Goal: Task Accomplishment & Management: Complete application form

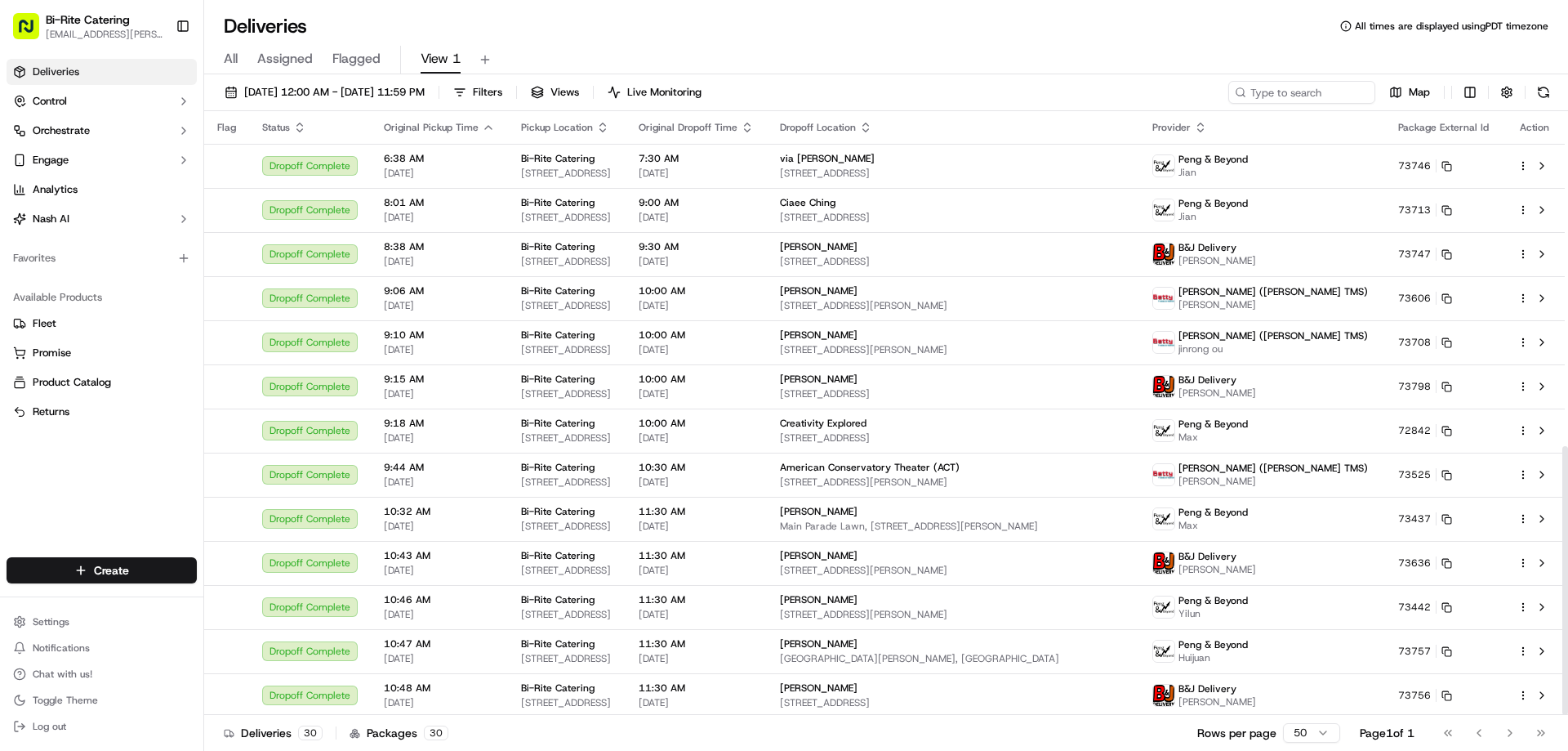
scroll to position [753, 0]
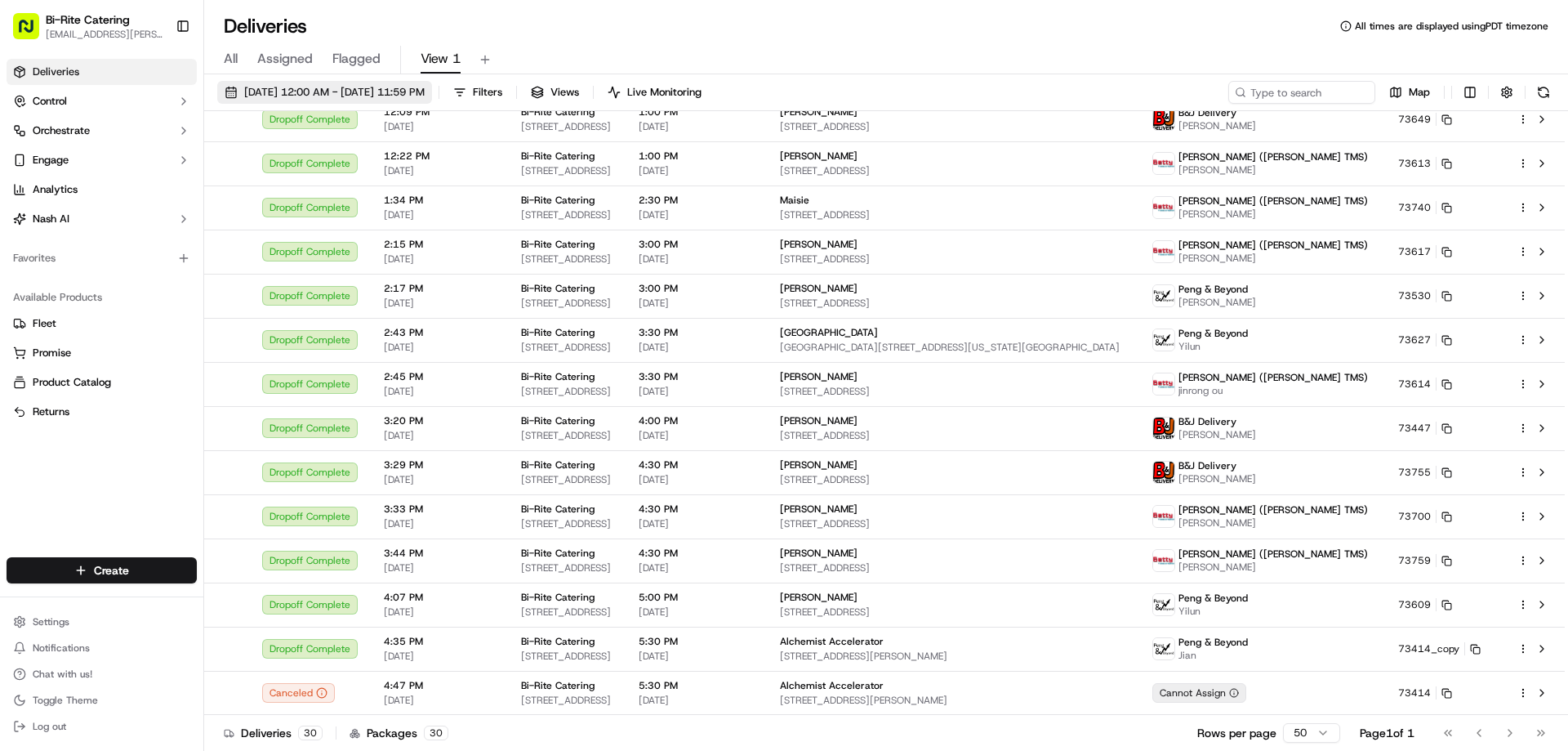
click at [310, 97] on span "09/13/2025 12:00 AM - 09/13/2025 11:59 PM" at bounding box center [334, 92] width 180 height 15
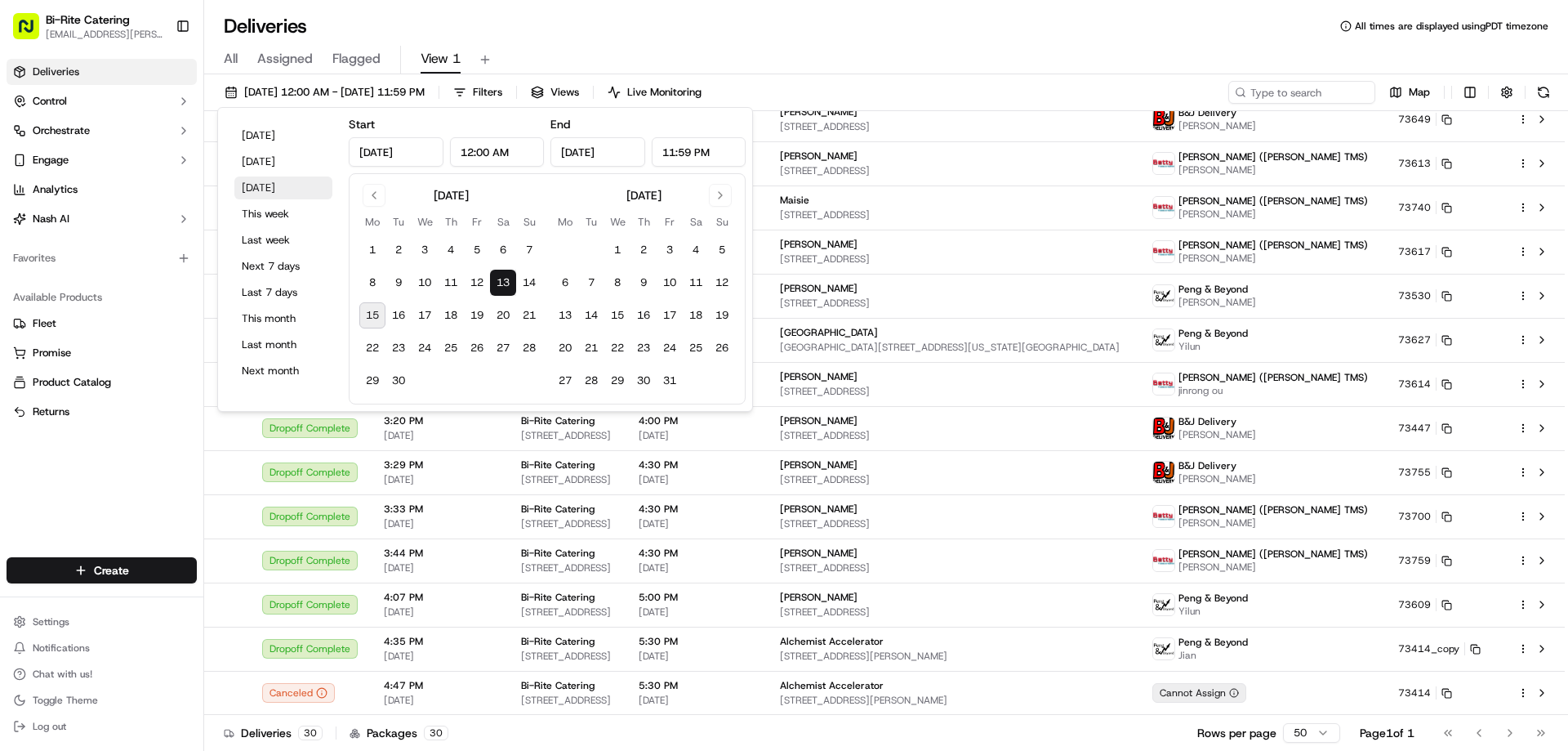
click at [252, 195] on button "Tomorrow" at bounding box center [283, 188] width 98 height 23
type input "Sep 16, 2025"
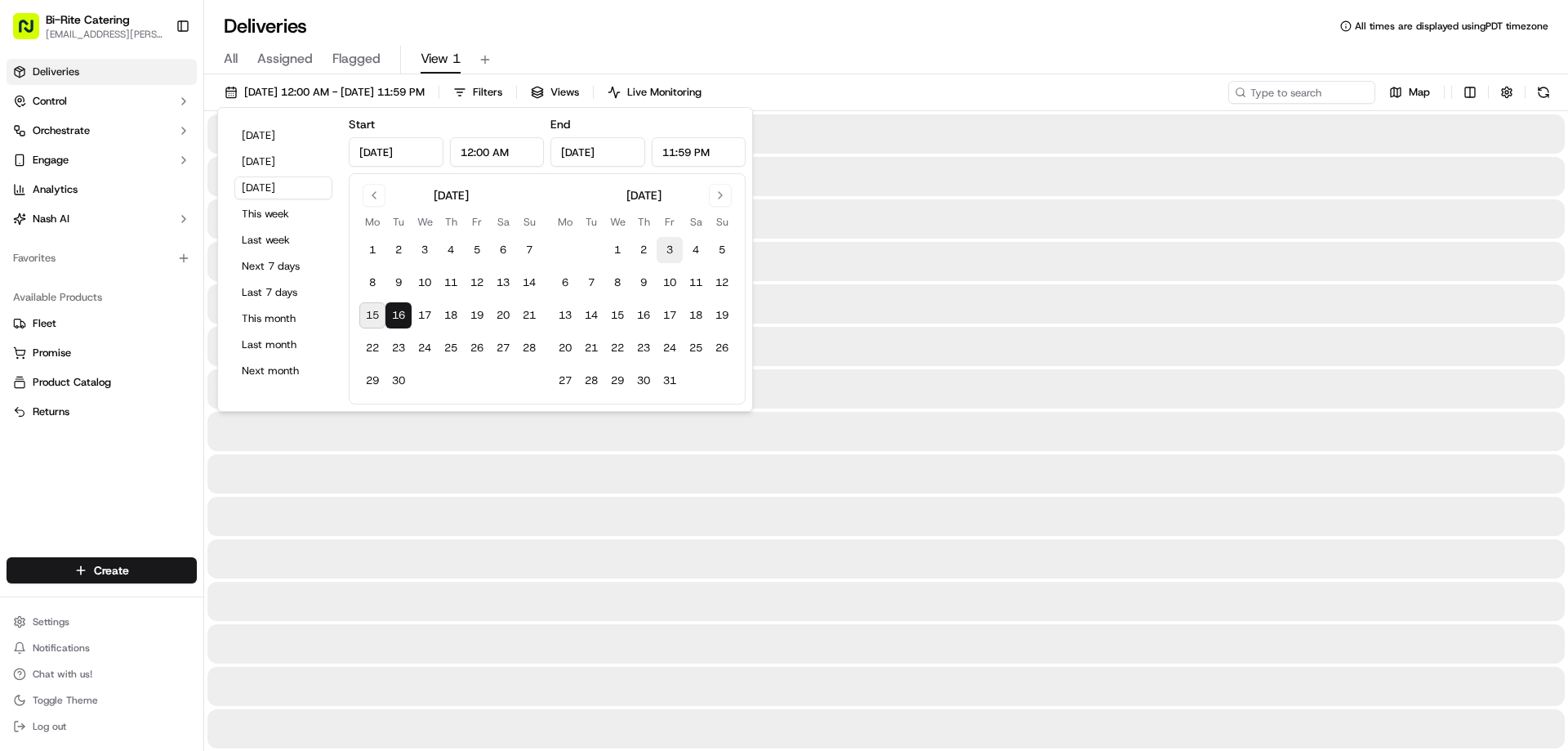
click at [879, 47] on div "All Assigned Flagged View 1" at bounding box center [886, 60] width 1364 height 28
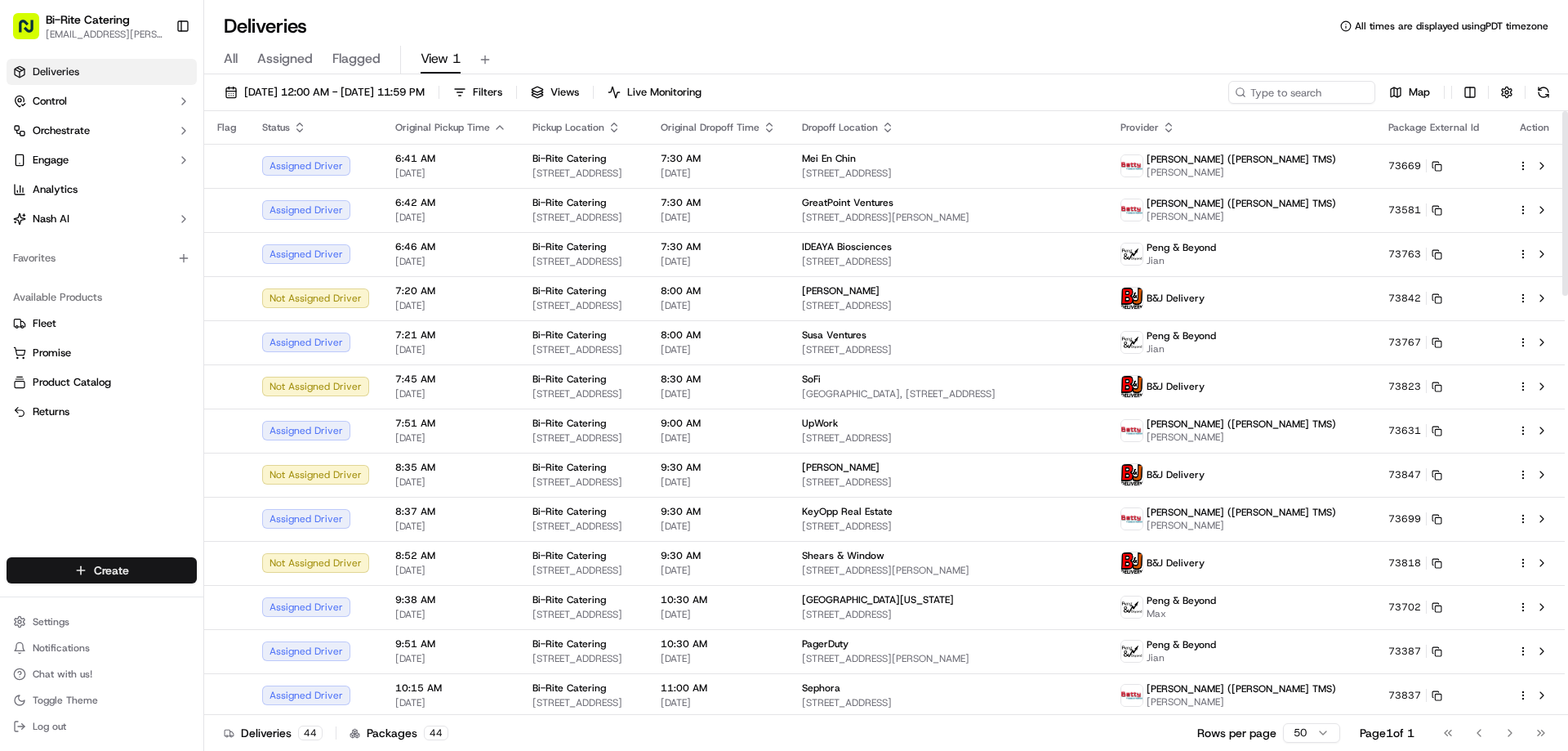
click at [80, 571] on html "Bi-Rite Catering lupe.muniz@biritemarket.com Toggle Sidebar Deliveries Control …" at bounding box center [784, 375] width 1568 height 751
click at [254, 599] on link "Delivery" at bounding box center [295, 600] width 182 height 29
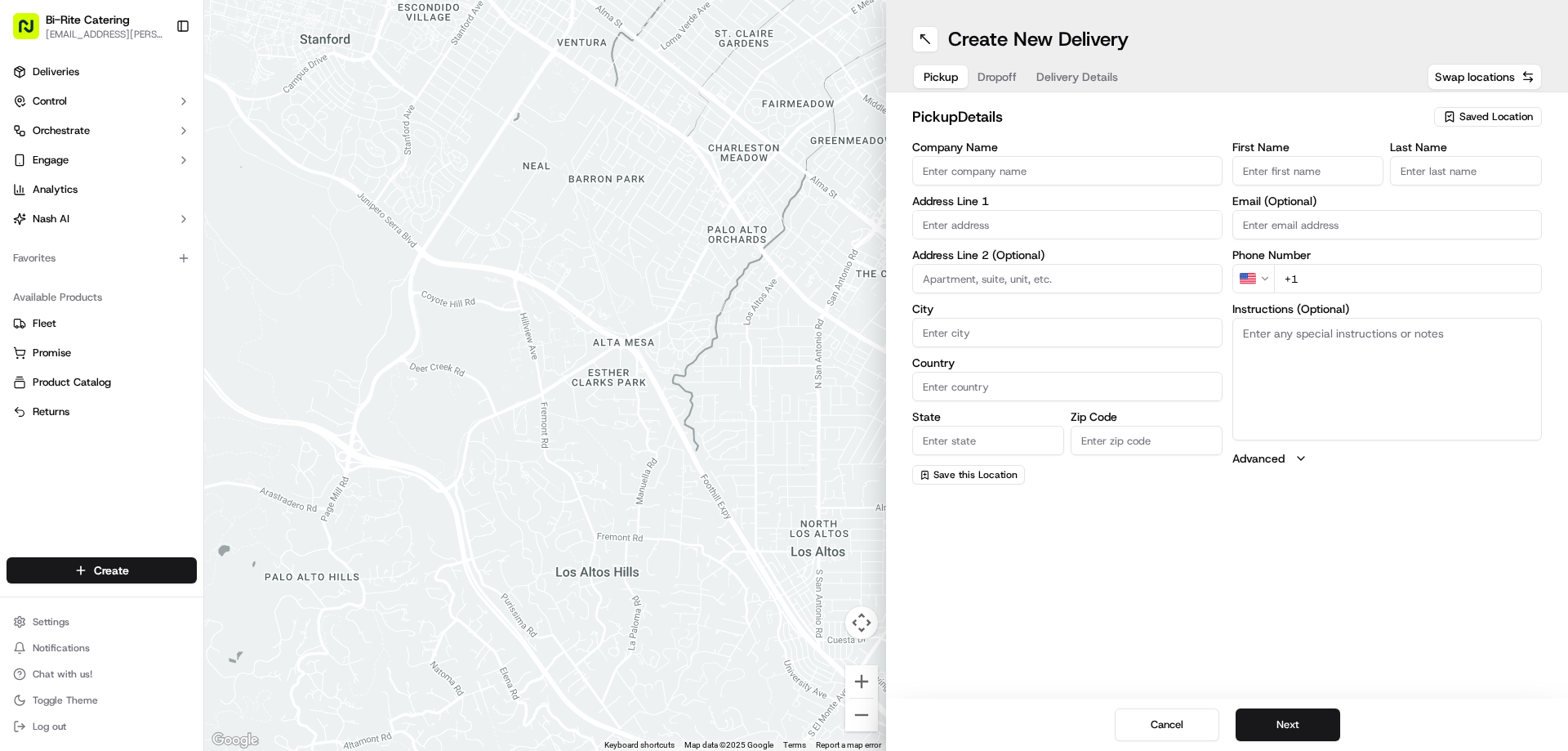
click at [1035, 179] on input "Company Name" at bounding box center [1067, 170] width 310 height 29
type input "Bi-Rite Catering"
type input "1970 Innes Avenue"
type input "[GEOGRAPHIC_DATA]"
type input "United States"
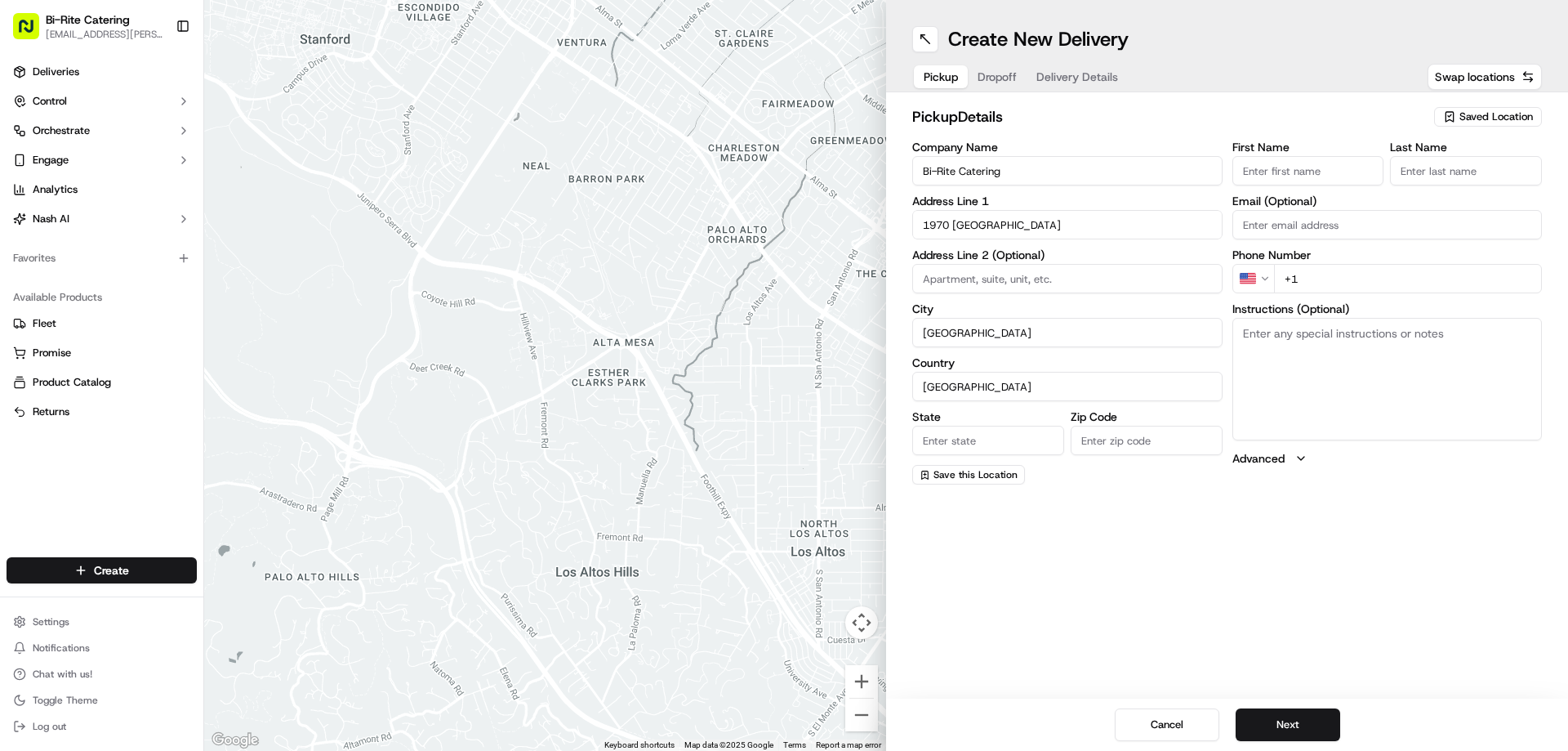
type input "CA"
type input "94124"
type input "Bi-Rite"
type input "Catering"
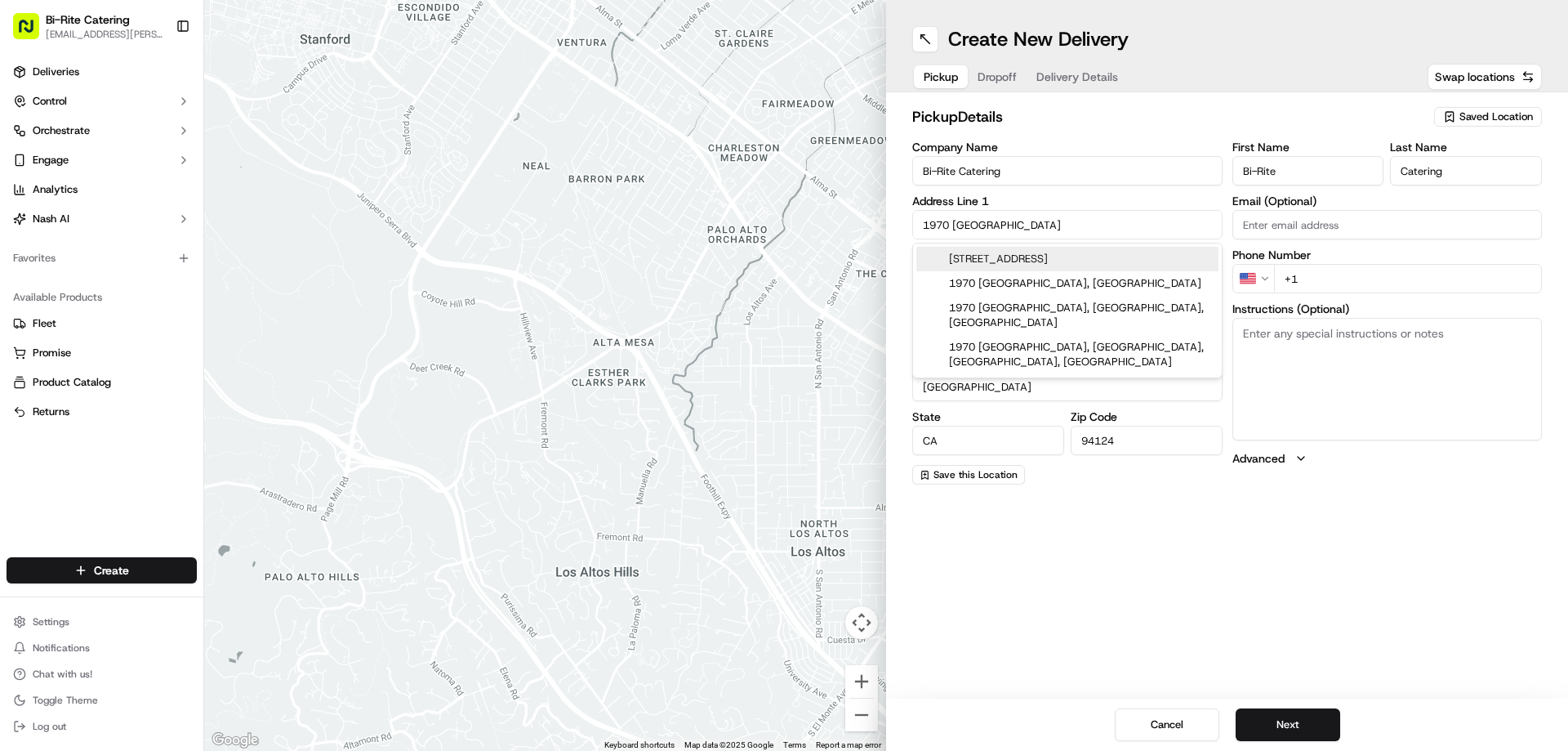
click at [1057, 257] on div "1970 Innes Avenue, San Francisco, CA" at bounding box center [1067, 259] width 303 height 24
type input "1970 Innes Avenue"
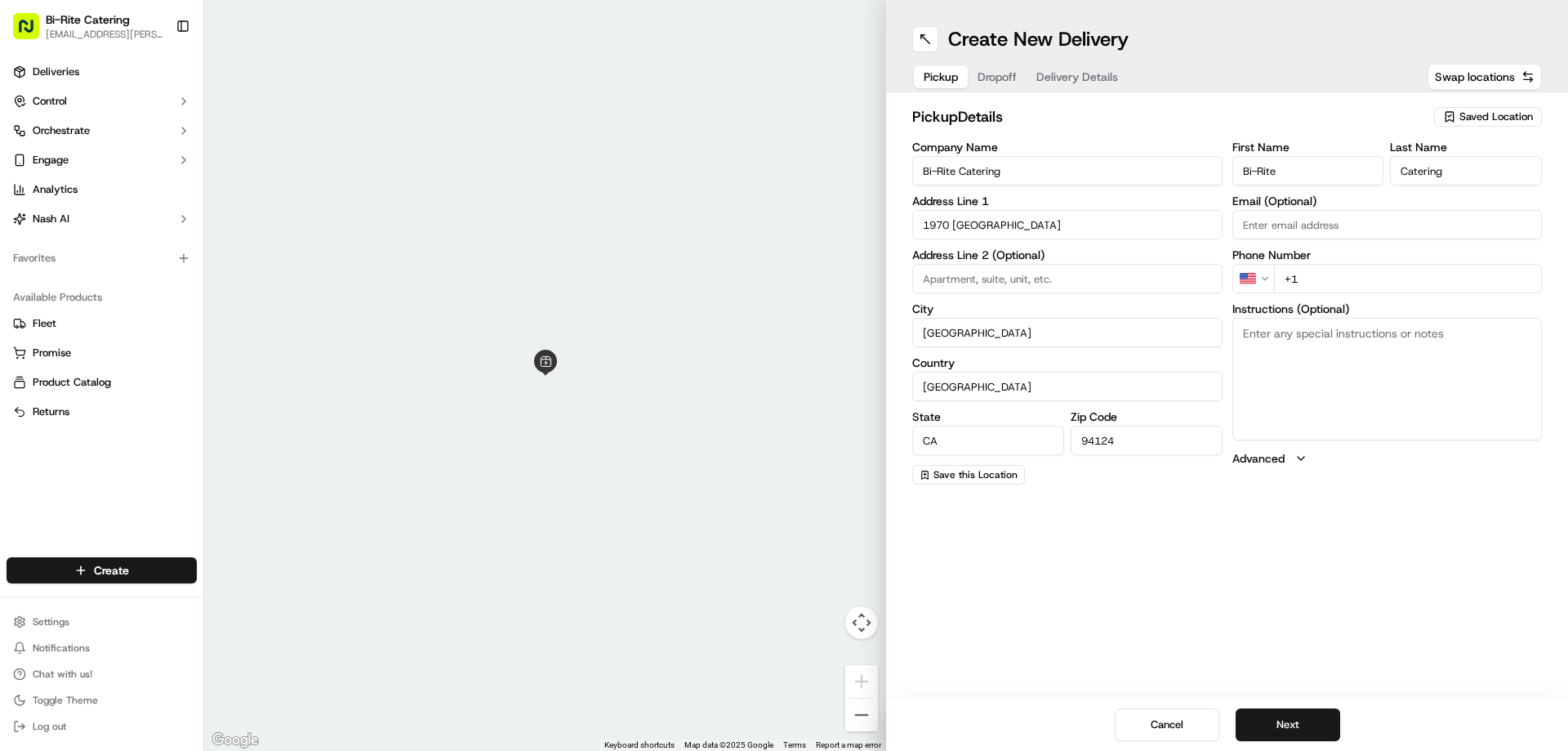
click at [1334, 278] on input "+1" at bounding box center [1408, 278] width 269 height 29
type input "[PHONE_NUMBER]"
click at [1322, 365] on textarea "Instructions (Optional)" at bounding box center [1388, 379] width 310 height 122
paste textarea "Ring the intercom on the right hand side. Order #73882 for Sandra Edwards"
type textarea "Ring the intercom on the right hand side. Order #73882 for Sandra Edwards"
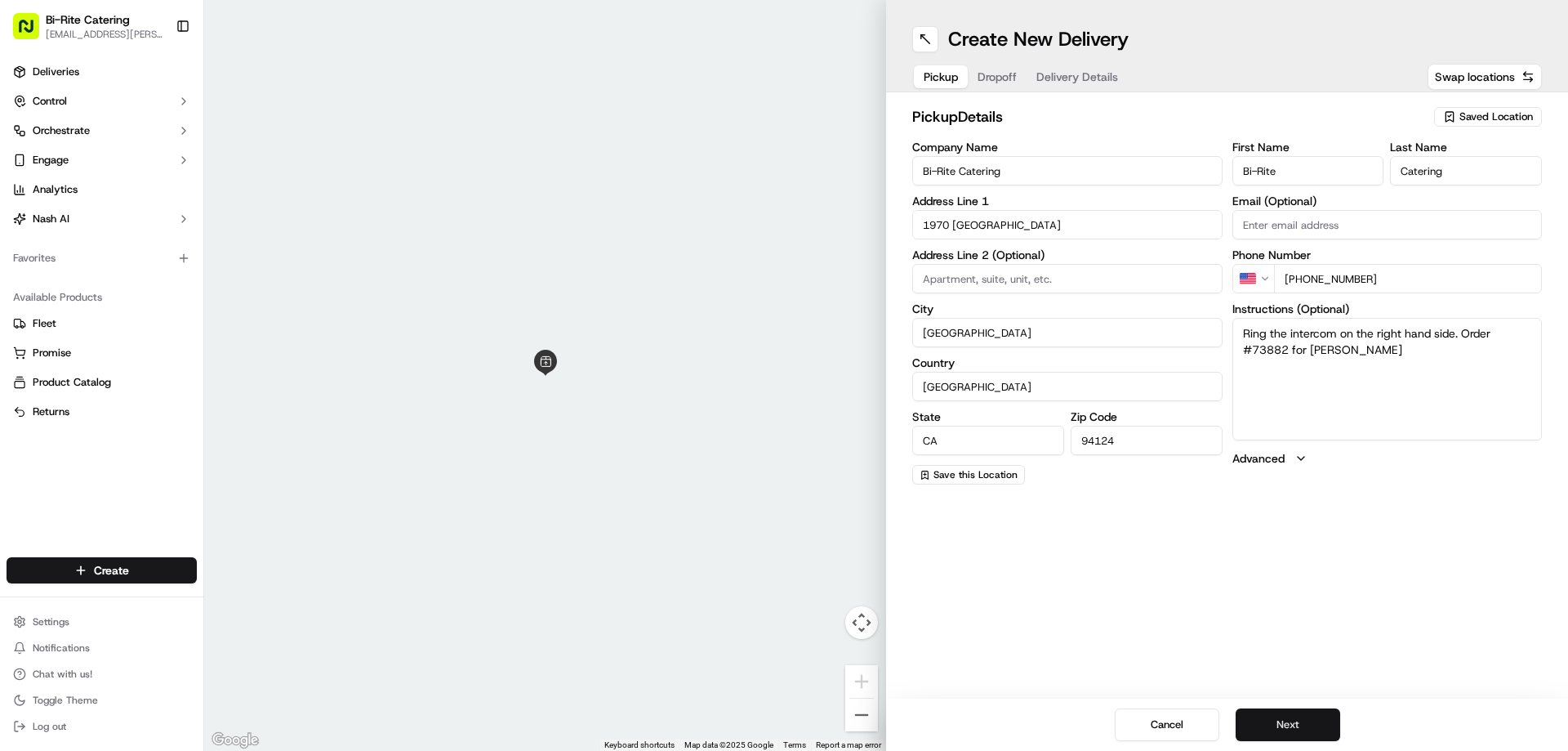
click at [1274, 728] on button "Next" at bounding box center [1287, 725] width 104 height 33
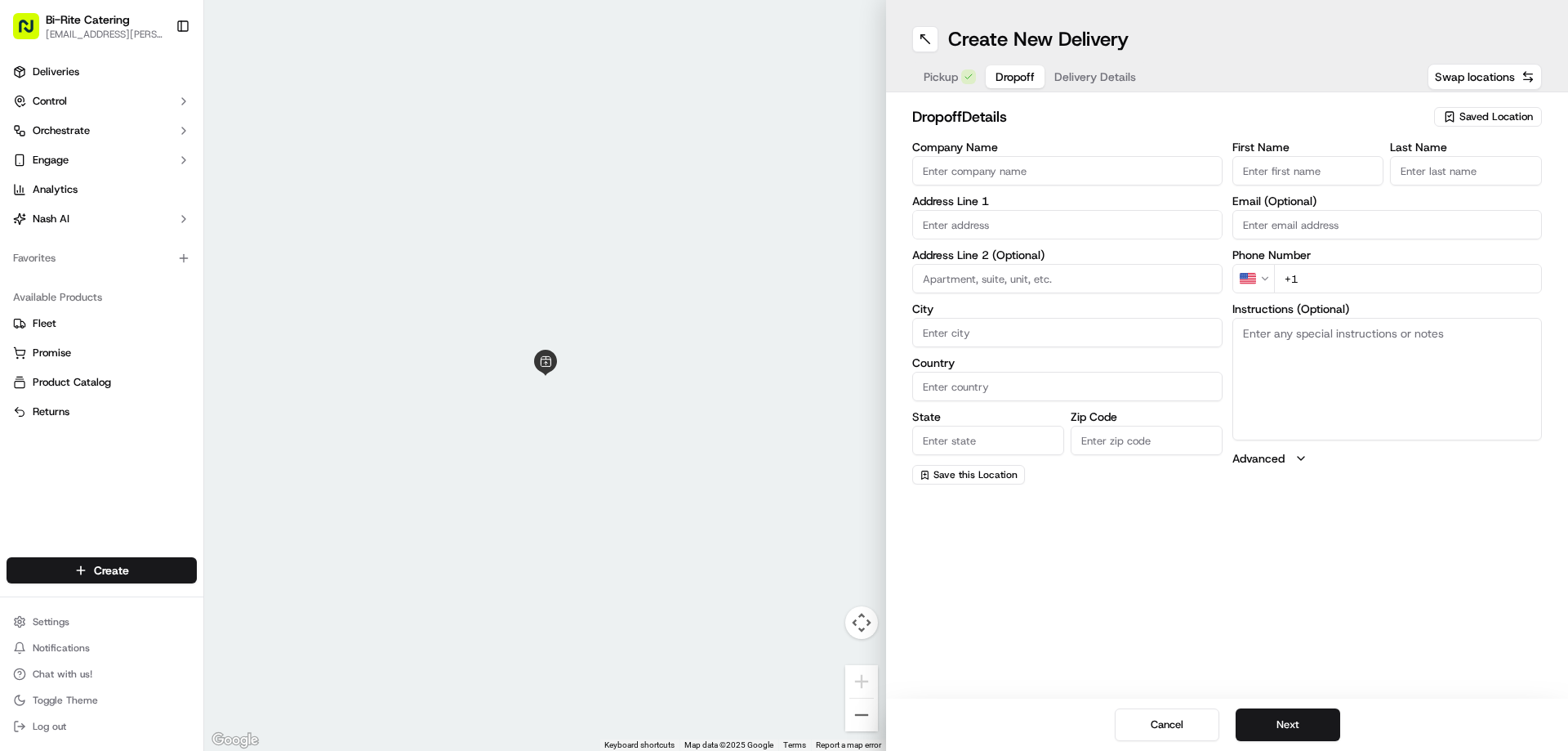
click at [1255, 167] on input "First Name" at bounding box center [1309, 170] width 152 height 29
type input "Sandra"
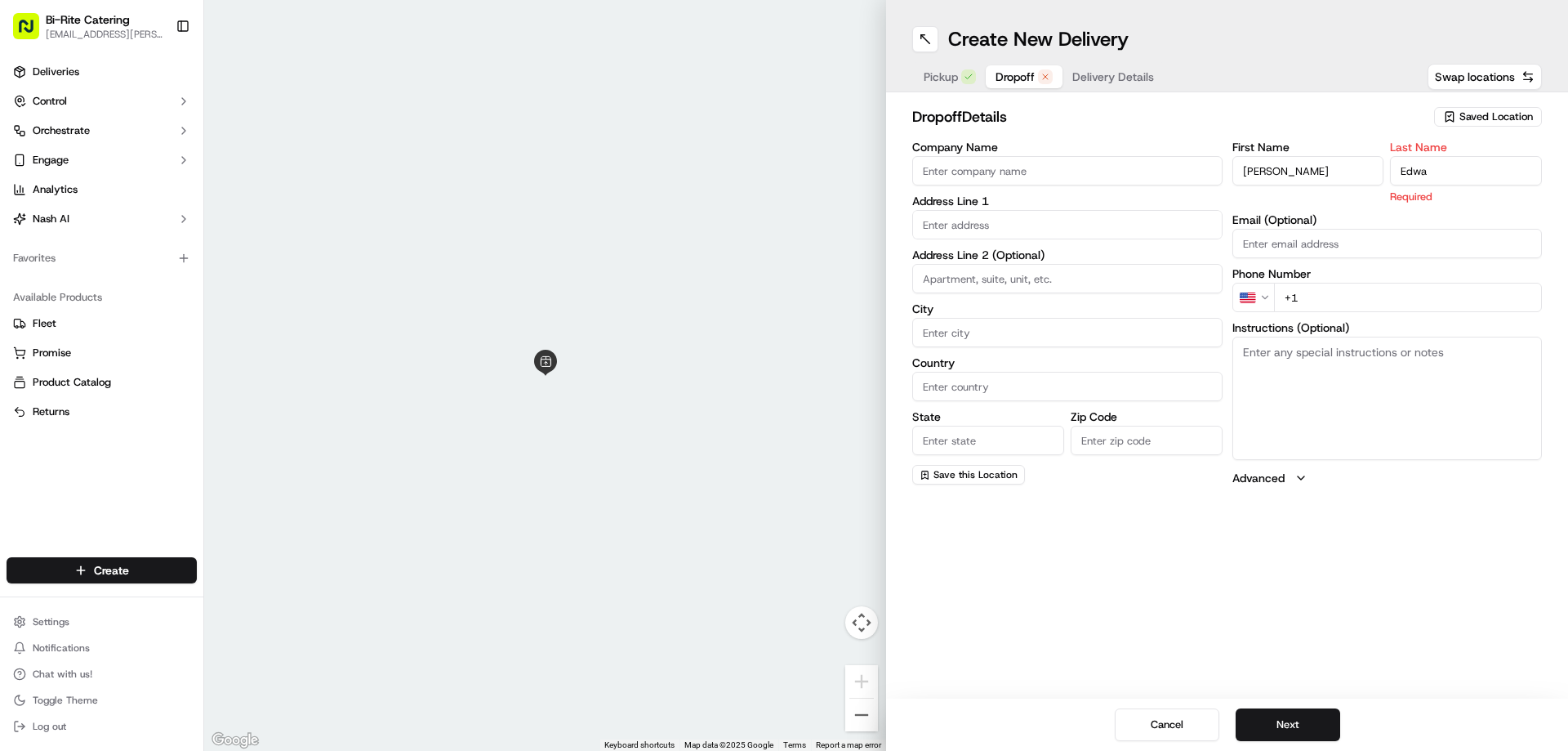
type input "Edwards"
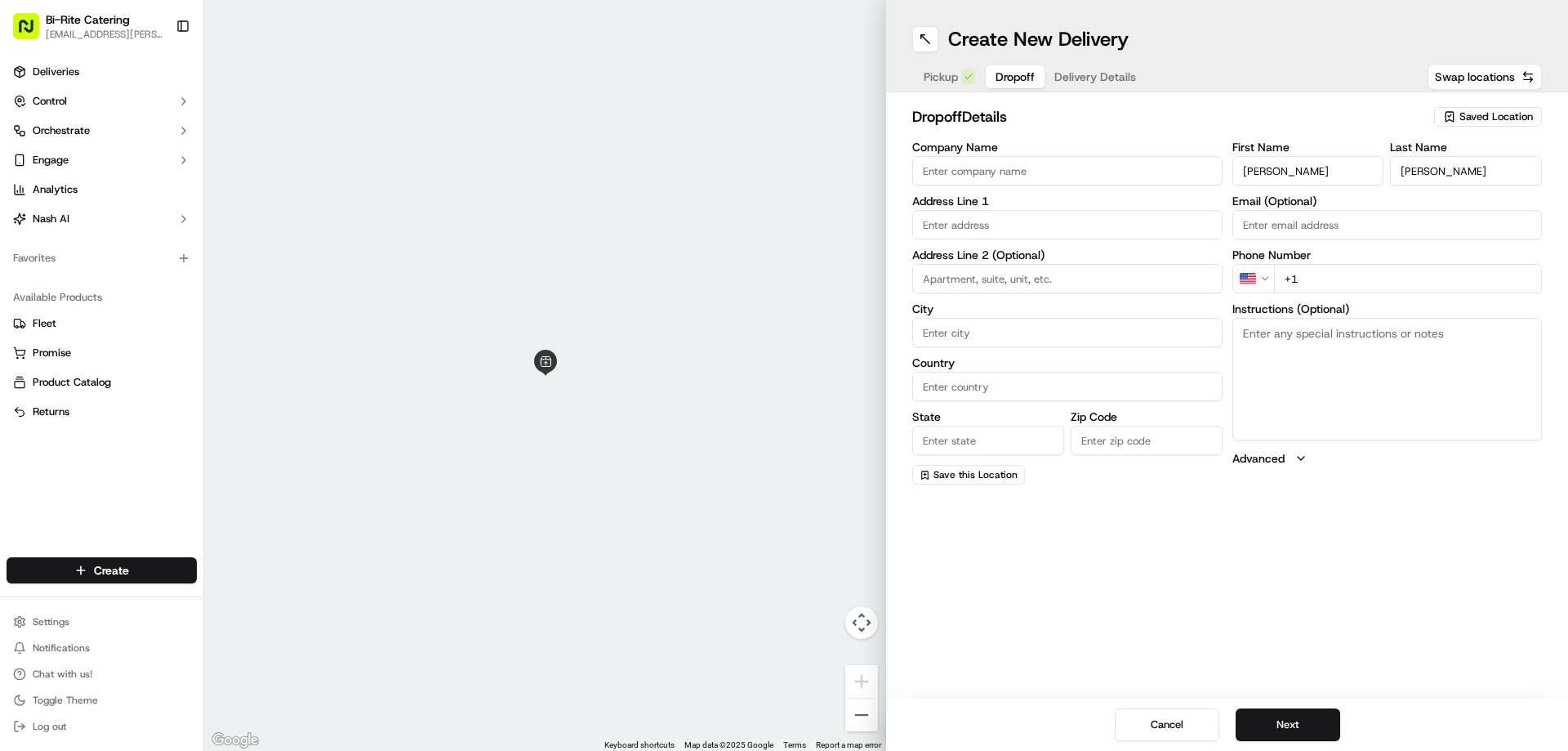
click at [1313, 269] on input "+1" at bounding box center [1408, 278] width 269 height 29
paste input "415 601 3570"
type input "+1 415 601 3570"
click at [939, 223] on input "text" at bounding box center [1067, 224] width 310 height 29
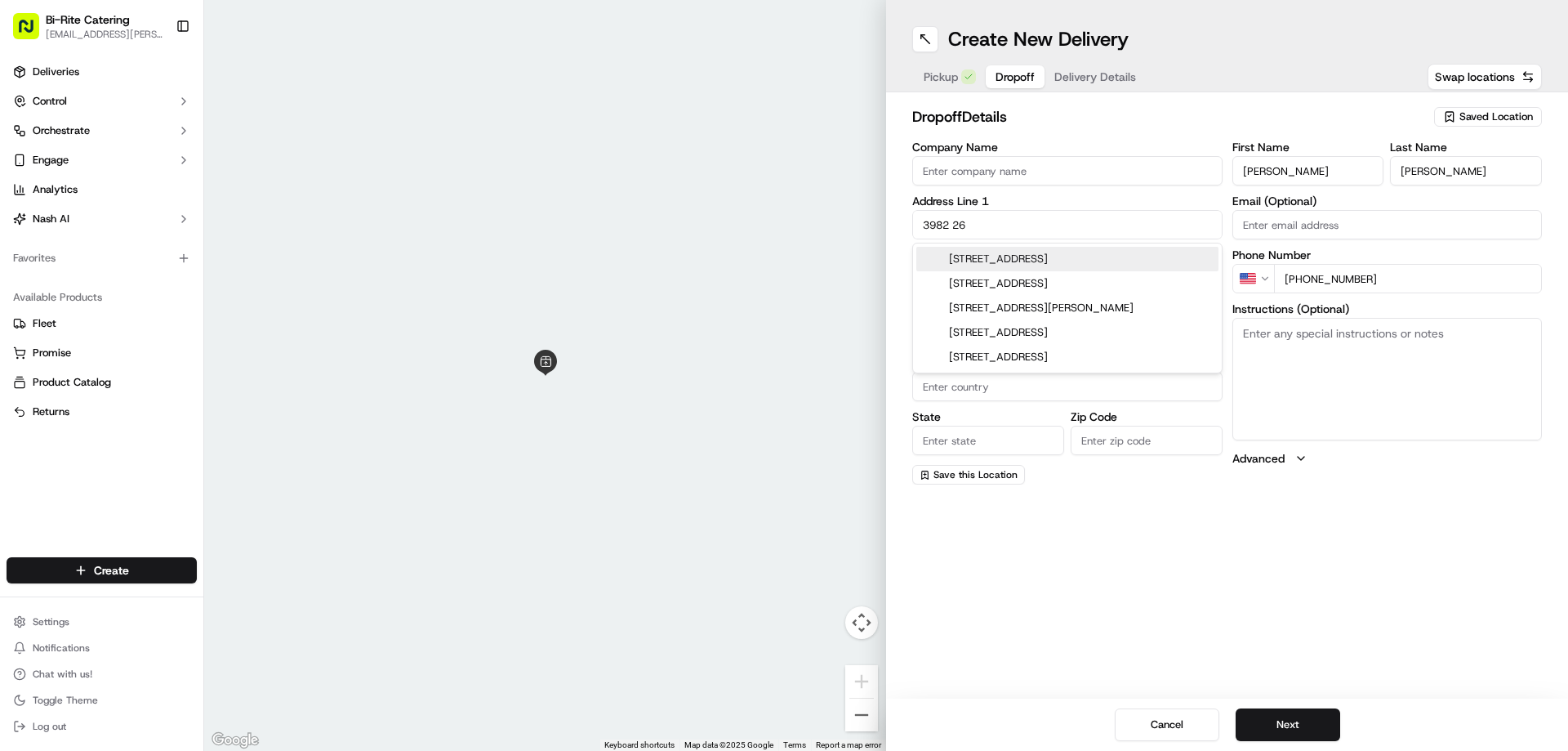
click at [962, 250] on div "3982 26th Street, San Francisco, CA" at bounding box center [1067, 259] width 303 height 24
type input "3982 26th St, San Francisco, CA 94131, USA"
type input "[GEOGRAPHIC_DATA]"
type input "United States"
type input "CA"
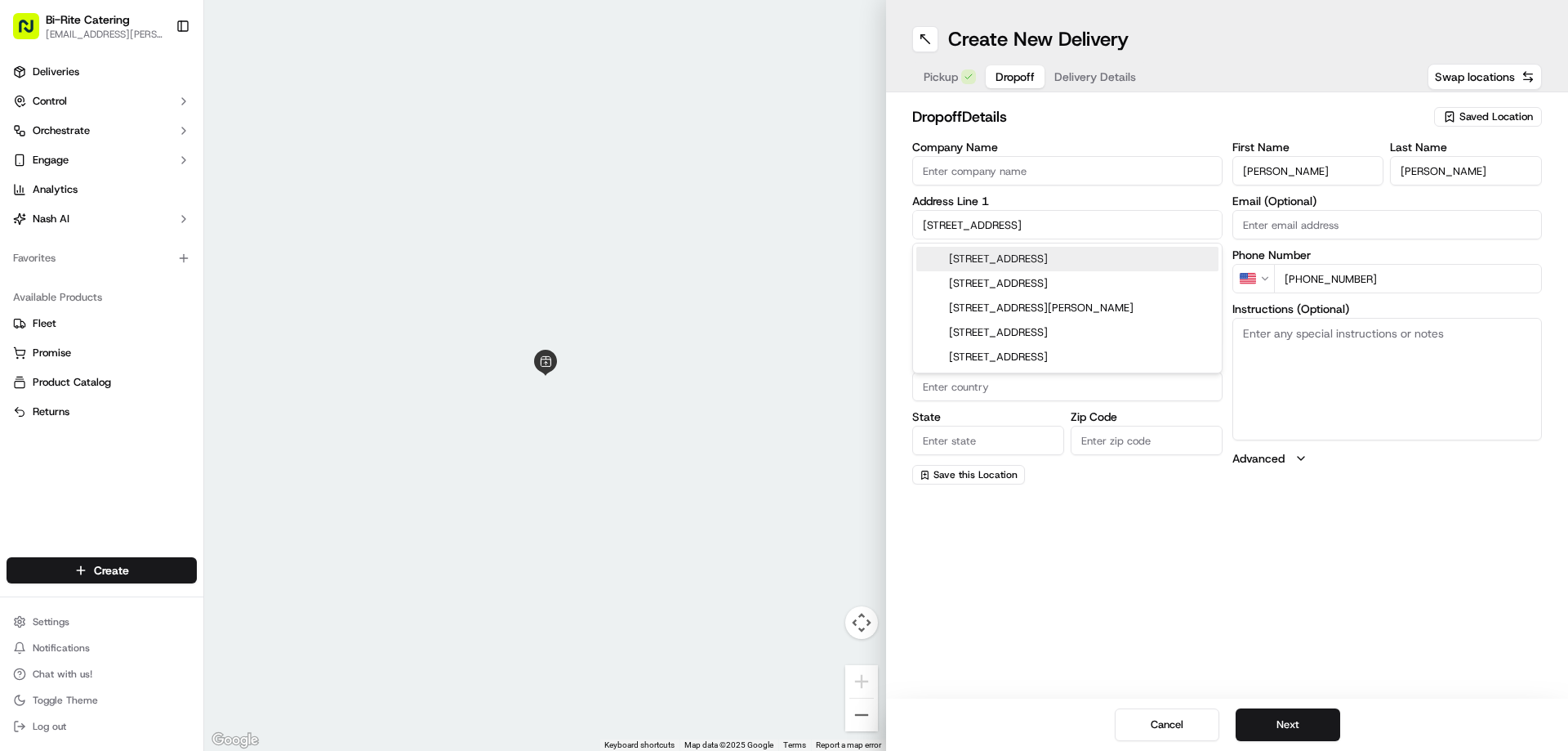
type input "94131"
type input "3982 26th Street"
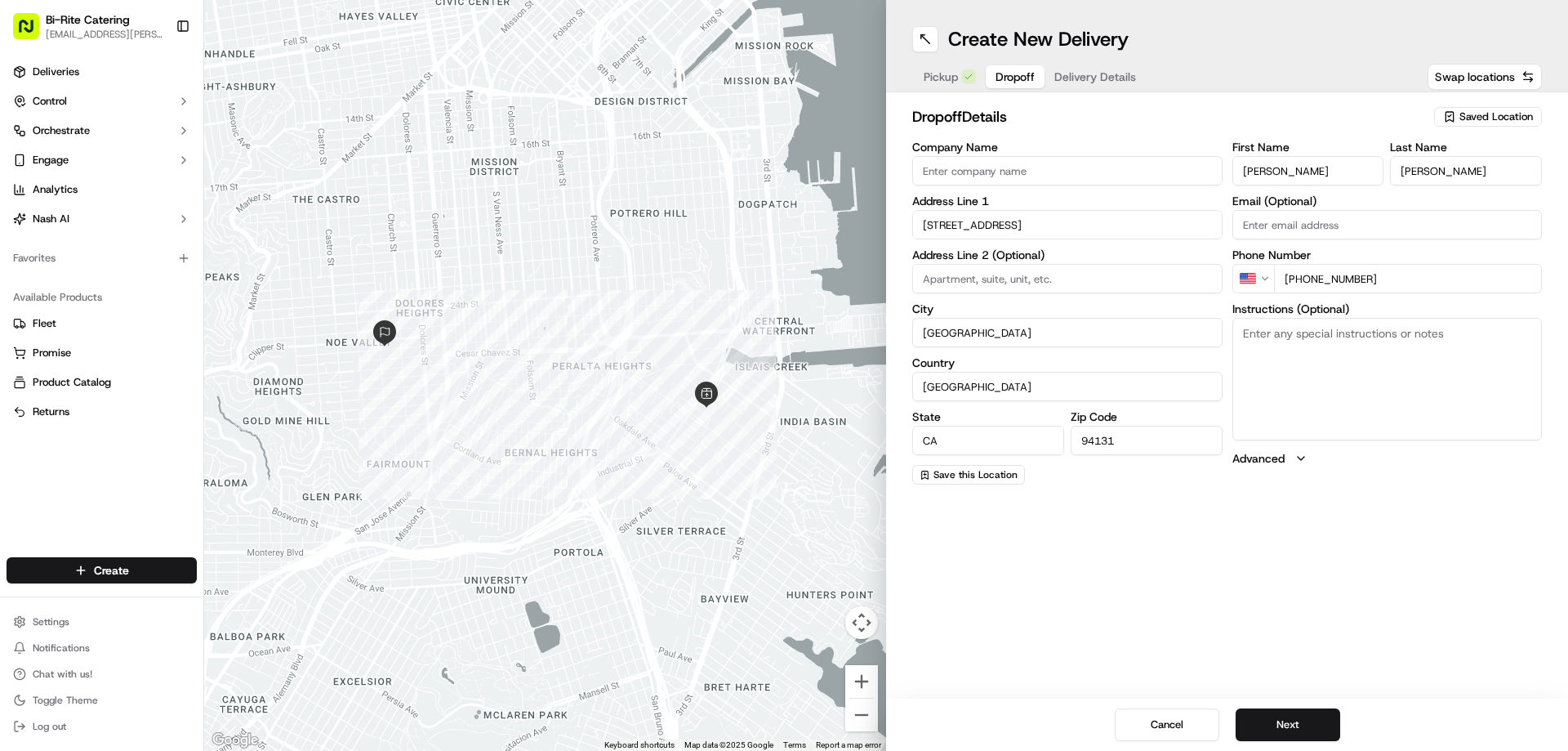
click at [1281, 374] on textarea "Instructions (Optional)" at bounding box center [1388, 379] width 310 height 122
paste textarea "Delivery by 5 pm"
type textarea "Delivery by 5 pm"
click at [1364, 560] on div "Create New Delivery Pickup Dropoff Delivery Details Swap locations dropoff Deta…" at bounding box center [1227, 375] width 682 height 751
click at [1319, 727] on button "Next" at bounding box center [1287, 725] width 104 height 33
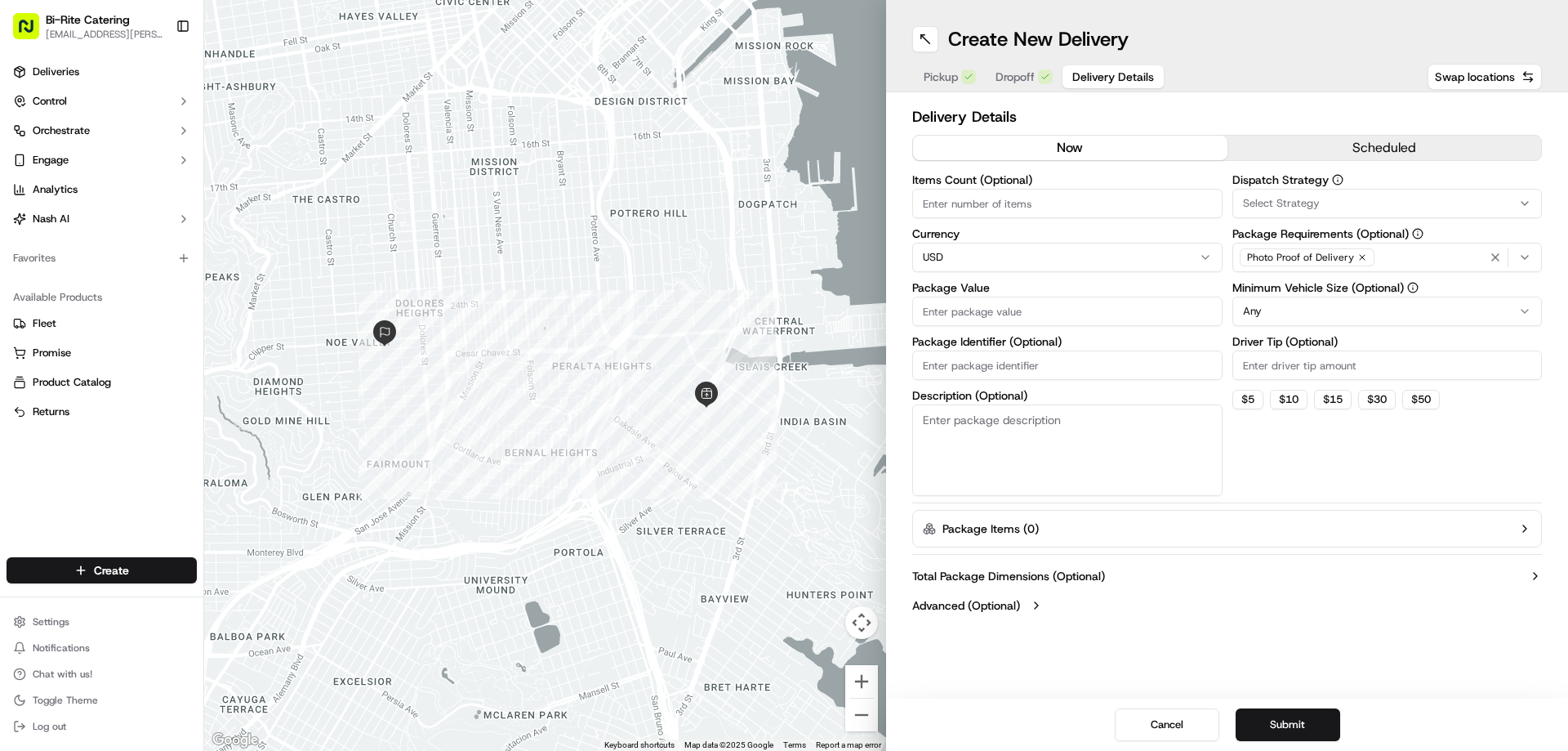
click at [1368, 150] on button "scheduled" at bounding box center [1384, 148] width 315 height 24
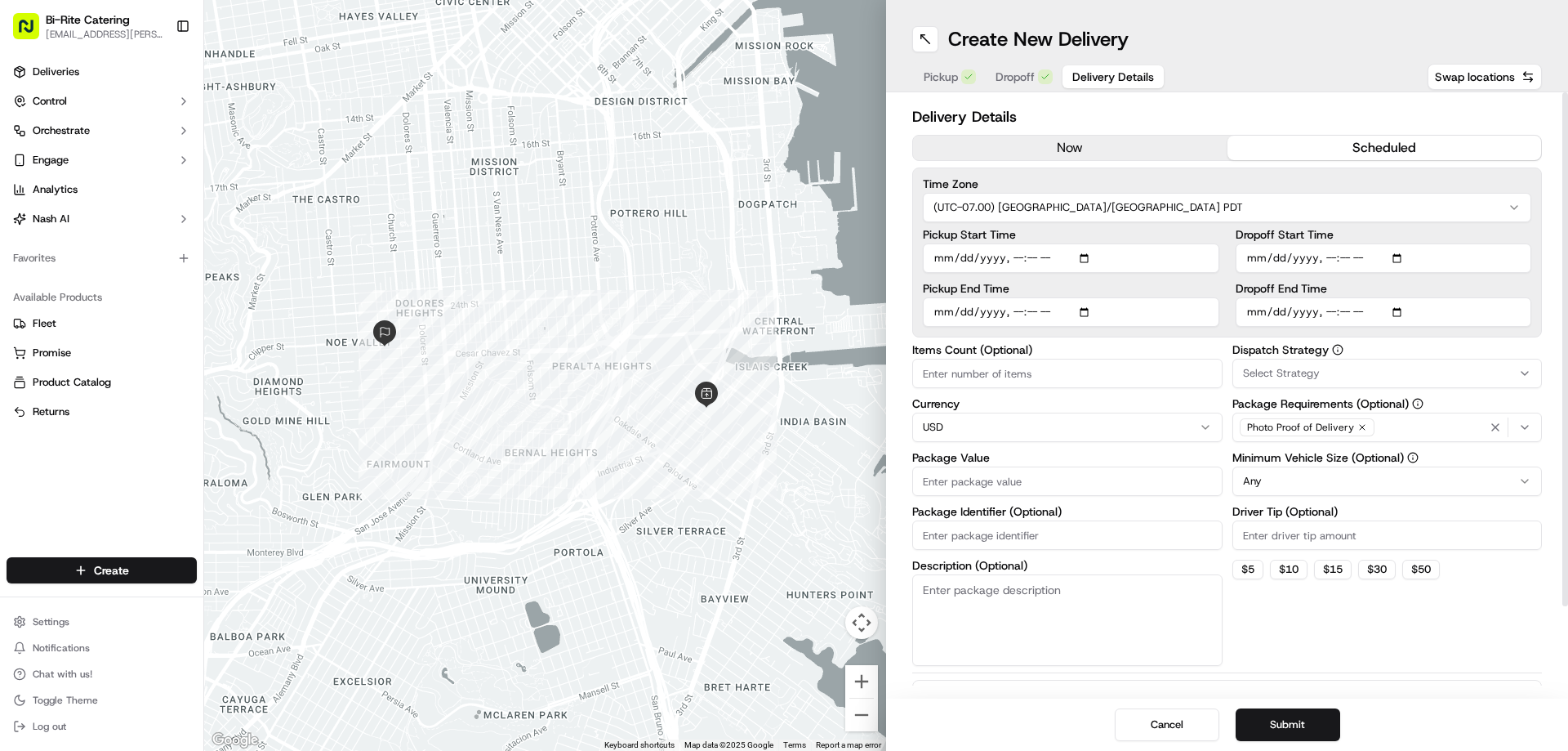
click at [1255, 262] on input "Dropoff Start Time" at bounding box center [1384, 258] width 297 height 29
type input "2025-09-16T16:30"
click at [1253, 316] on input "Dropoff End Time" at bounding box center [1384, 311] width 297 height 29
type input "2025-09-16T17:00"
click at [939, 263] on input "Pickup Start Time" at bounding box center [1071, 258] width 297 height 29
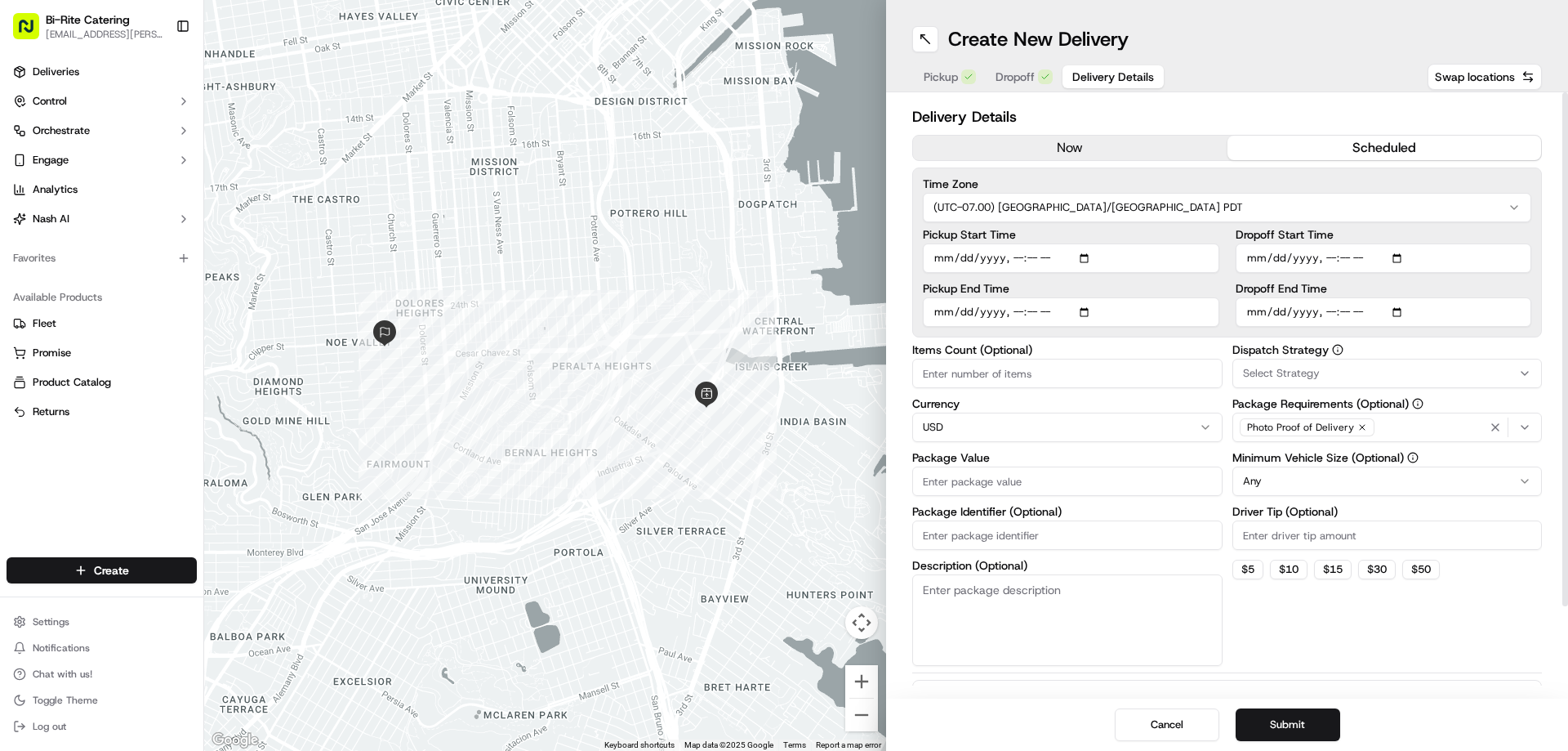
type input "2025-09-16T16:10"
click at [930, 316] on input "Pickup End Time" at bounding box center [1071, 311] width 297 height 29
type input "2025-09-16T16:30"
click at [936, 355] on label "Items Count (Optional)" at bounding box center [1067, 350] width 310 height 11
click at [936, 359] on input "Items Count (Optional)" at bounding box center [1067, 373] width 310 height 29
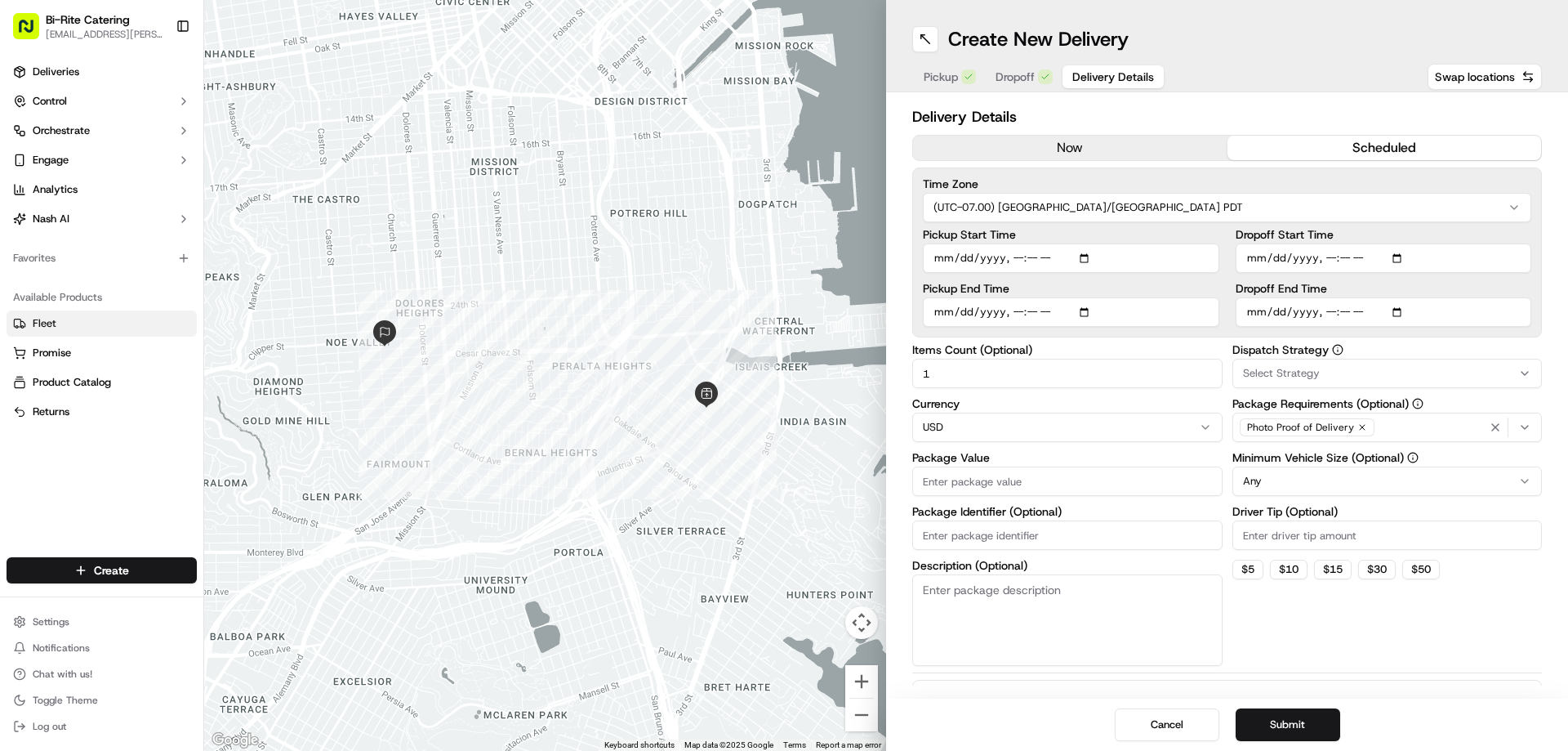
type input "1"
click at [939, 599] on textarea "Description (Optional)" at bounding box center [1067, 619] width 310 height 91
paste textarea "5 items, bag, bev"
type textarea "5 items, bag, bev"
click at [965, 486] on input "Package Value" at bounding box center [1067, 480] width 310 height 29
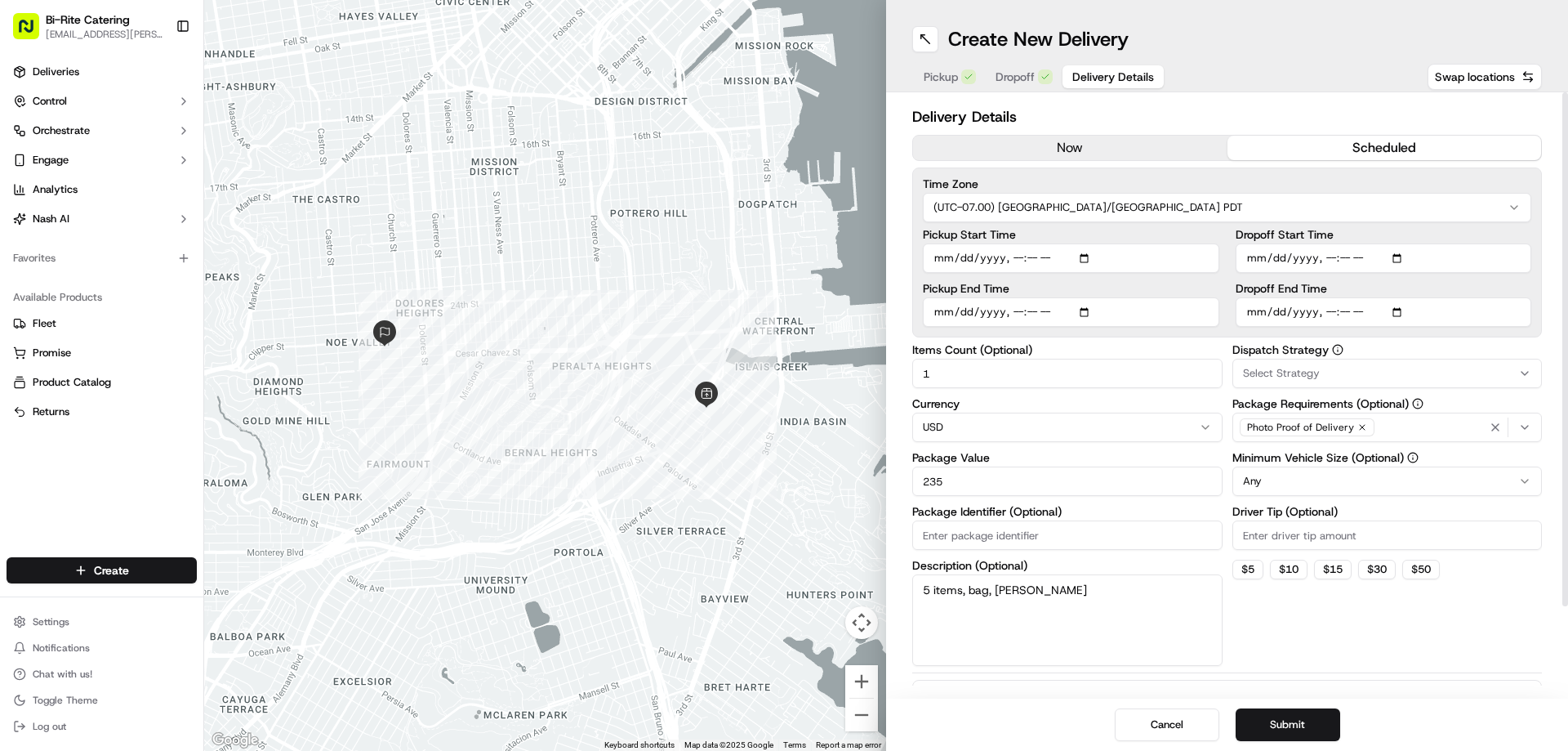
type input "235"
click at [963, 544] on input "Package Identifier (Optional)" at bounding box center [1067, 535] width 310 height 29
type input "73882"
click at [1283, 472] on html "Bi-Rite Catering lupe.muniz@biritemarket.com Toggle Sidebar Deliveries Control …" at bounding box center [784, 375] width 1568 height 751
click at [1258, 538] on input "Driver Tip (Optional)" at bounding box center [1388, 535] width 310 height 29
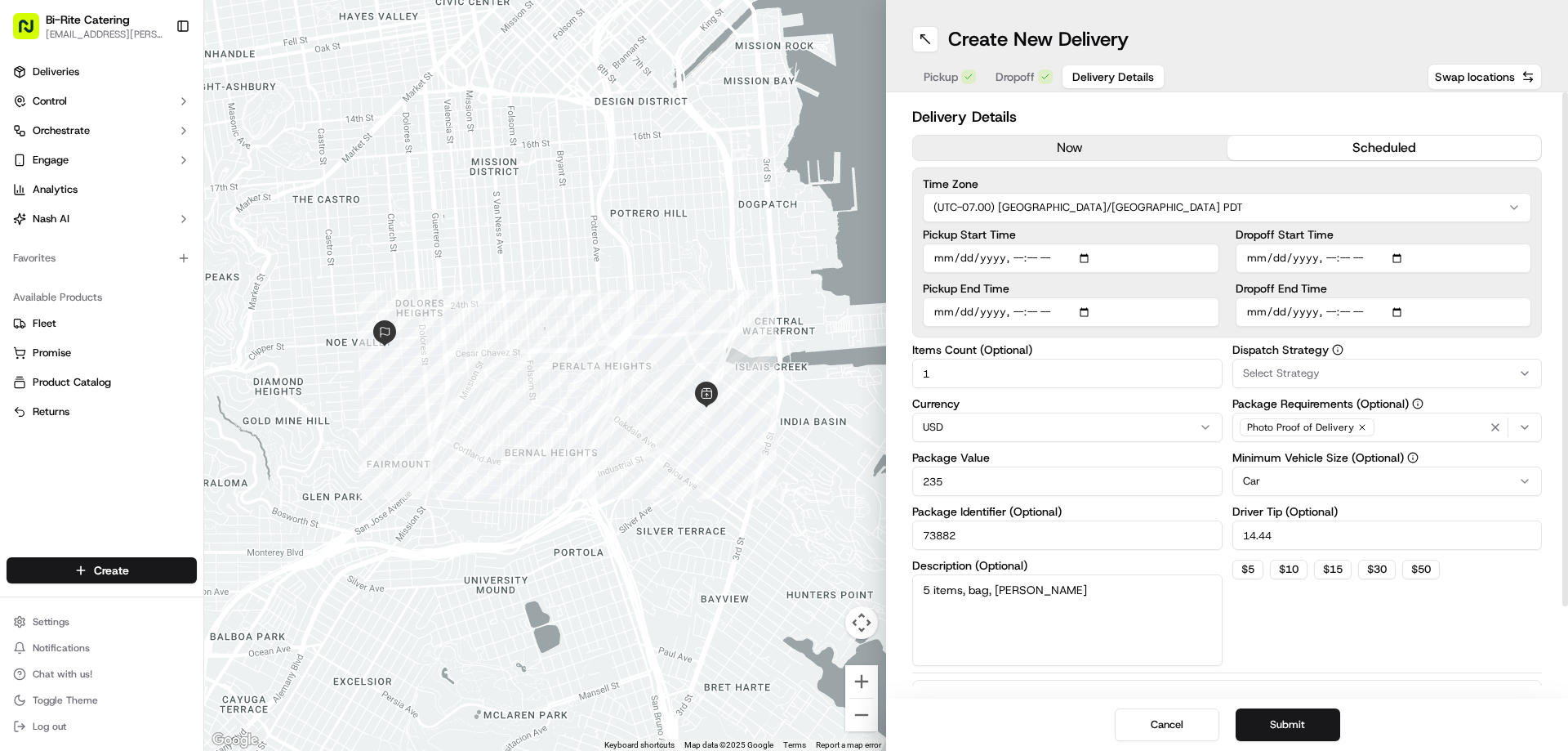
type input "14.44"
click at [1299, 636] on div "Dispatch Strategy Select Strategy Package Requirements (Optional) Photo Proof o…" at bounding box center [1388, 505] width 310 height 321
click at [1291, 708] on div "Cancel Submit" at bounding box center [1227, 725] width 682 height 53
click at [1291, 719] on button "Submit" at bounding box center [1287, 725] width 104 height 33
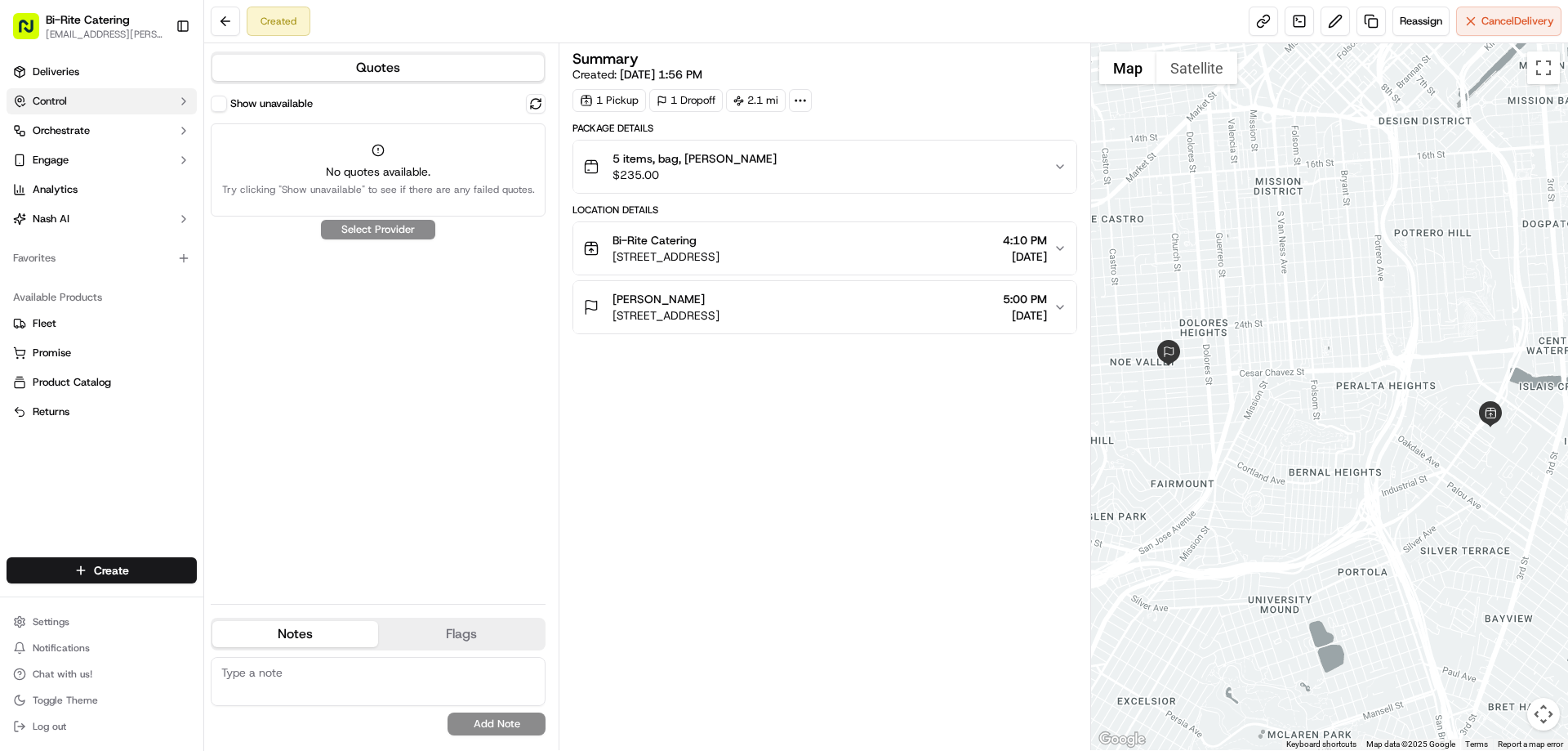
drag, startPoint x: 73, startPoint y: 70, endPoint x: 78, endPoint y: 88, distance: 18.7
click at [73, 70] on span "Deliveries" at bounding box center [56, 72] width 47 height 15
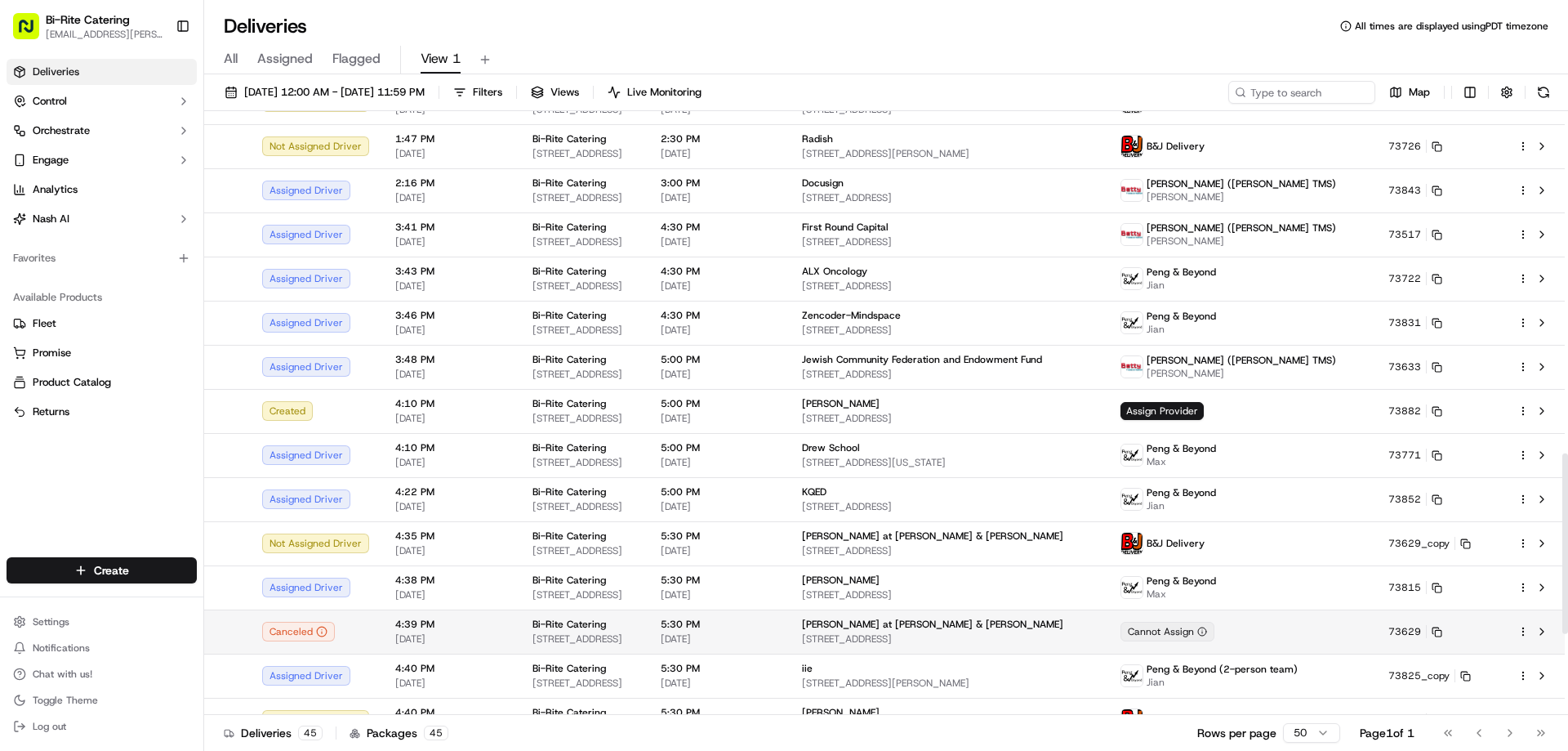
scroll to position [1087, 0]
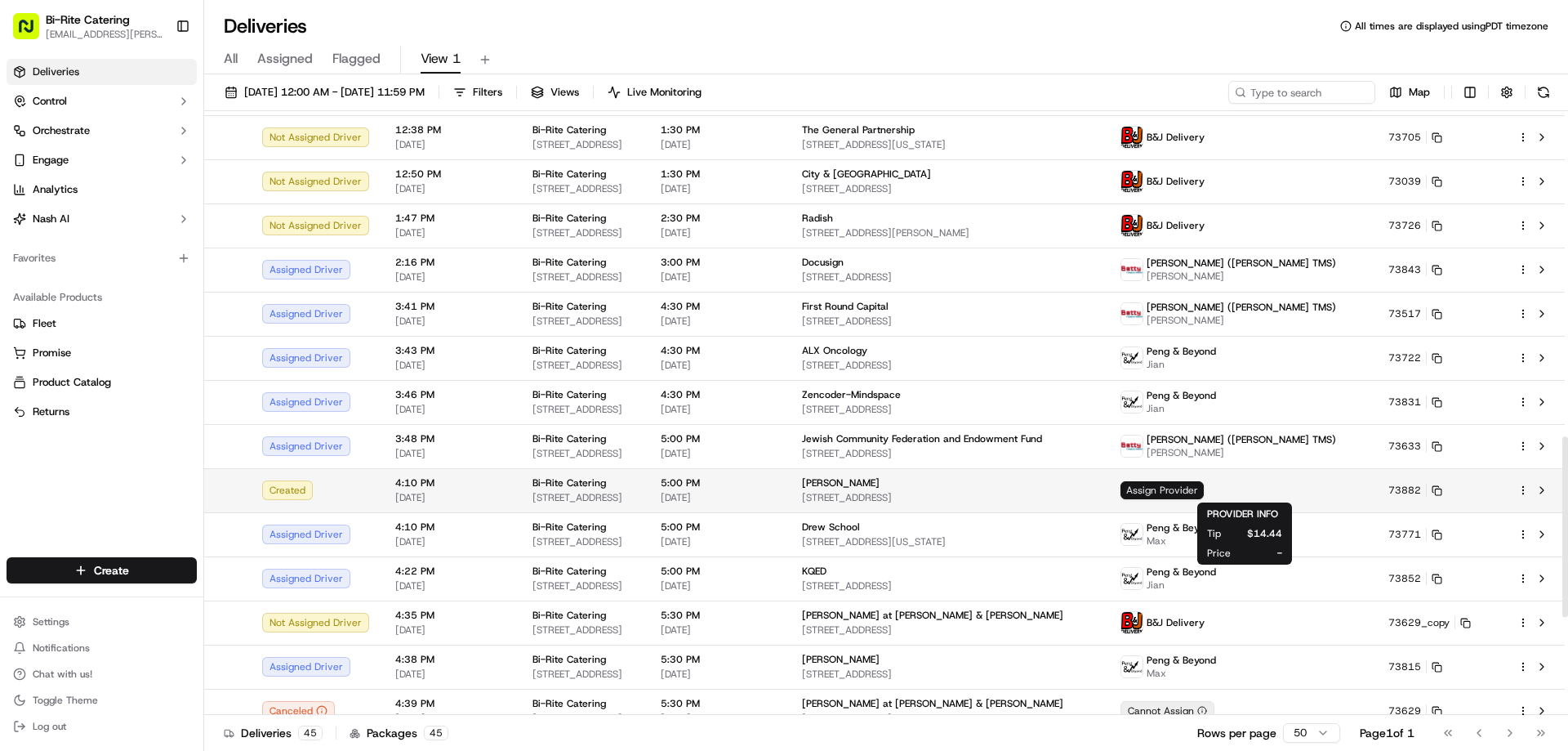
click at [1203, 488] on span "Assign Provider" at bounding box center [1162, 490] width 84 height 18
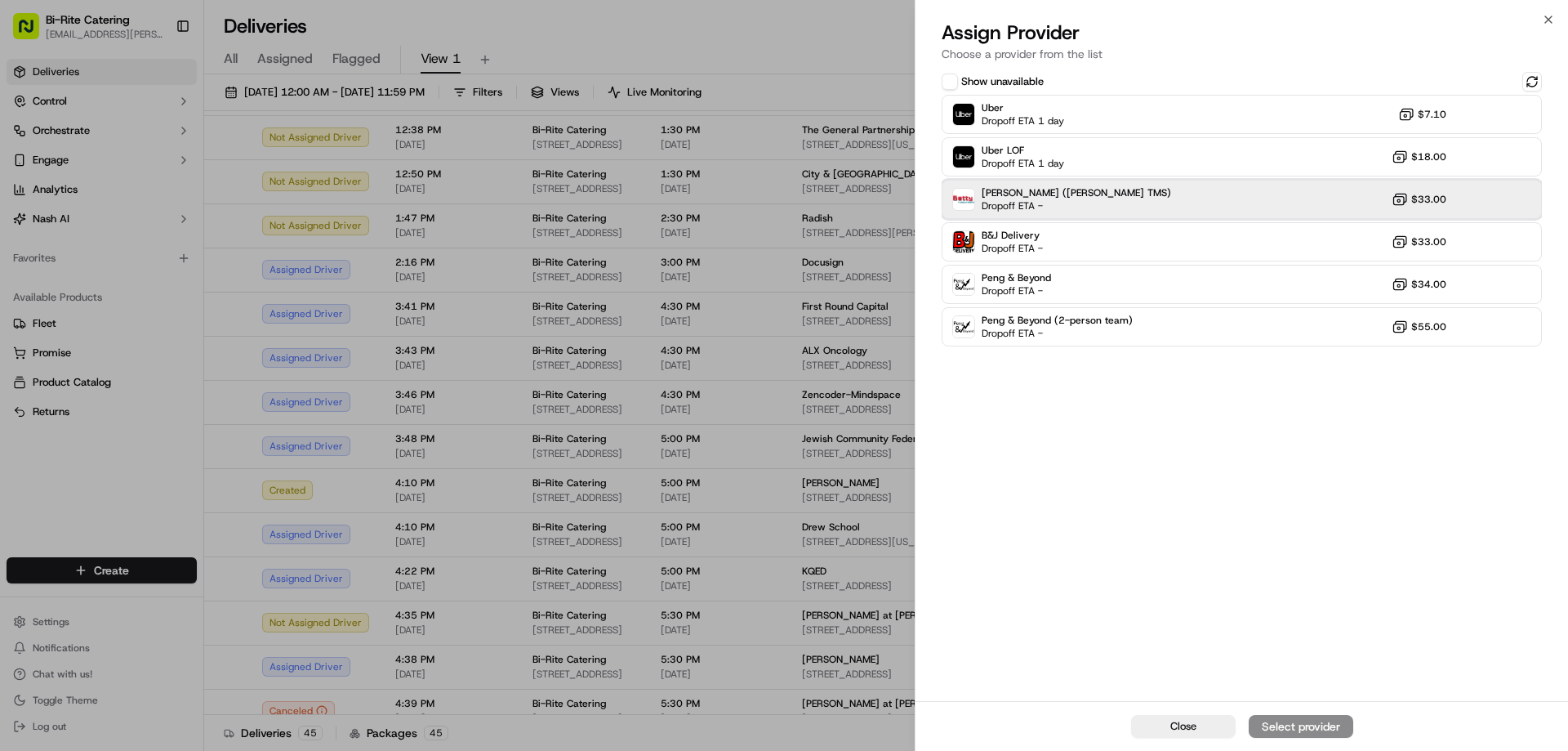
click at [1129, 189] on div "Betty (Nash TMS) Dropoff ETA - $33.00" at bounding box center [1241, 199] width 600 height 39
click at [1278, 730] on div "Assign Provider" at bounding box center [1300, 726] width 80 height 16
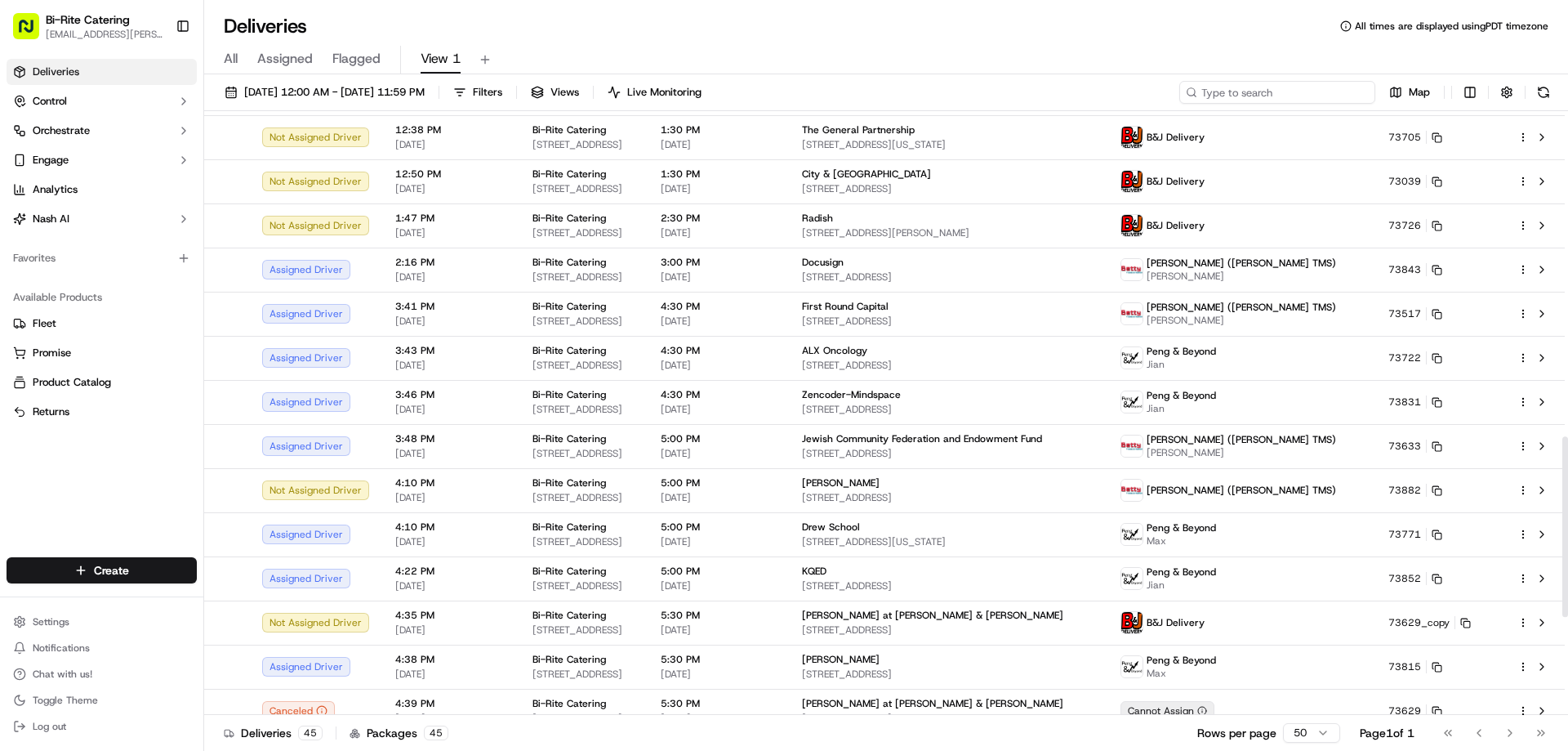
click at [1257, 98] on input at bounding box center [1277, 92] width 196 height 23
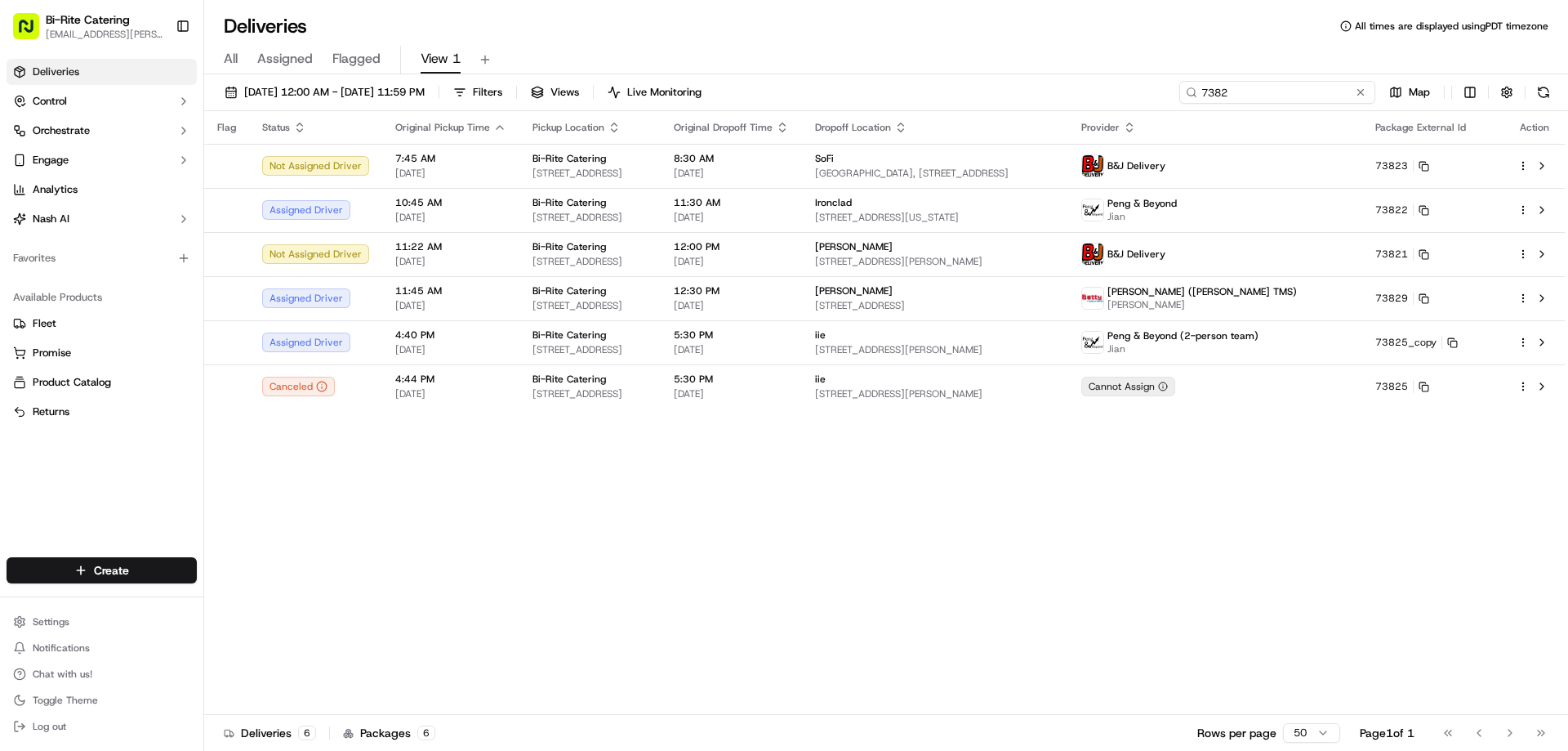
type input "73822"
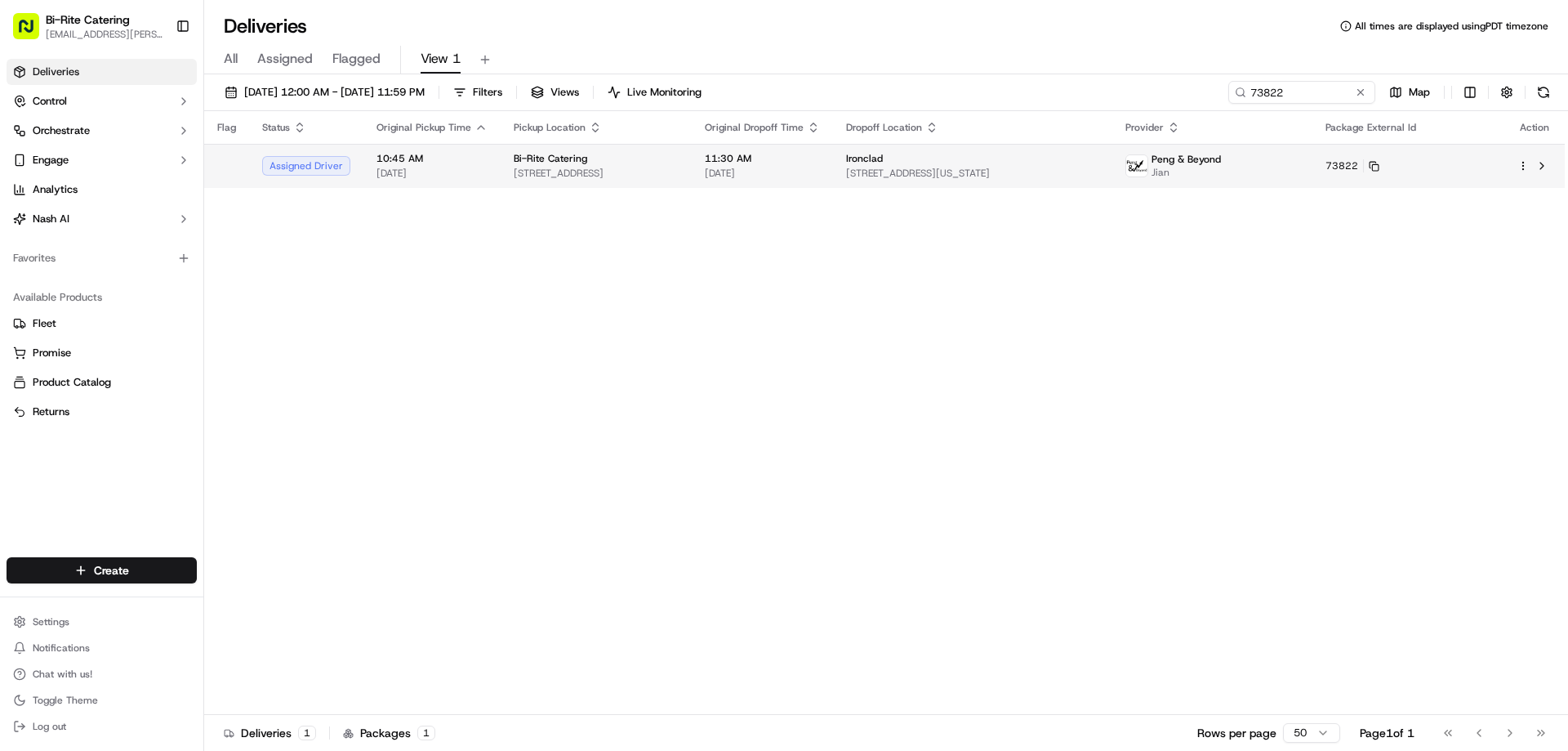
click at [1522, 166] on html "Bi-Rite Catering lupe.muniz@biritemarket.com Toggle Sidebar Deliveries Control …" at bounding box center [784, 375] width 1568 height 751
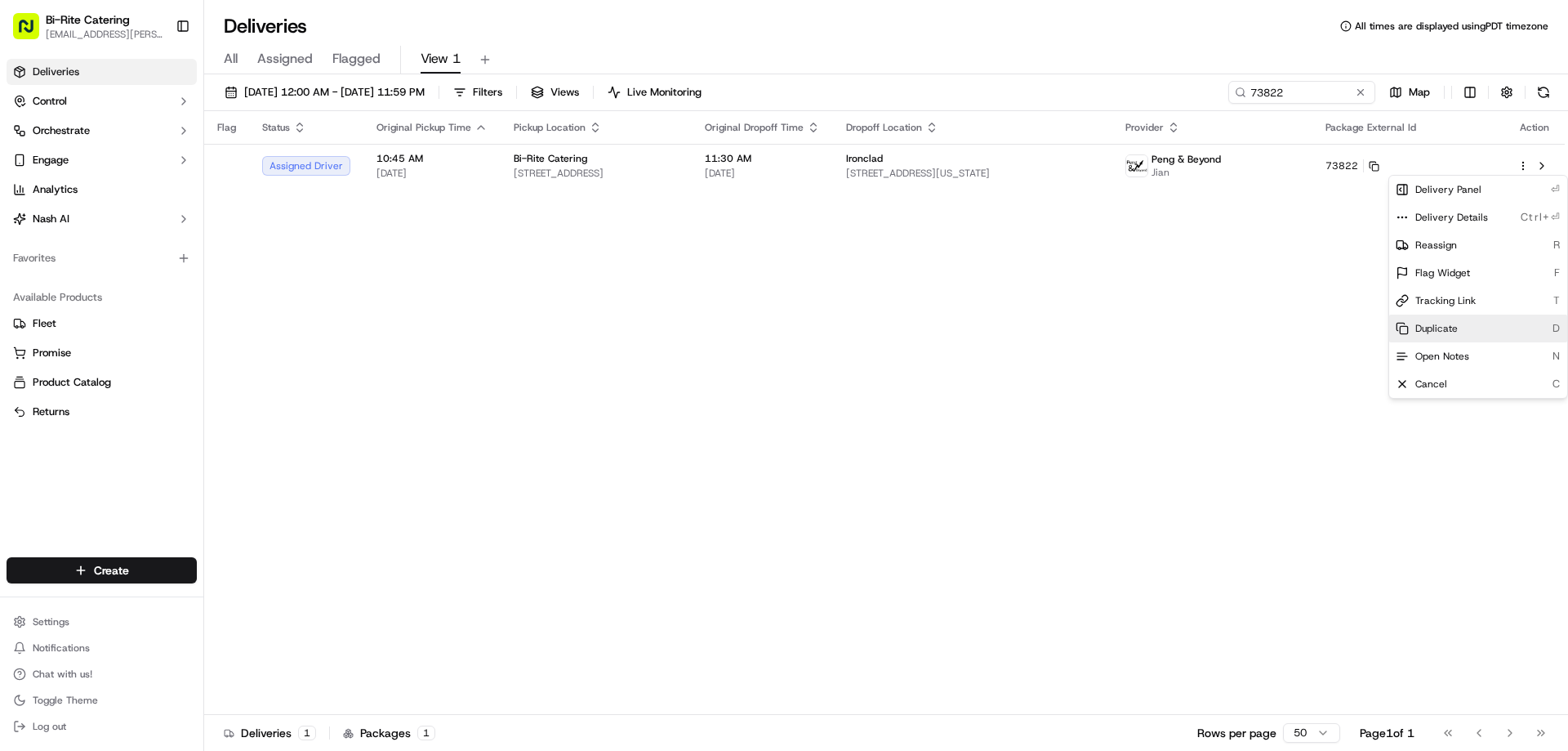
click at [1452, 329] on span "Duplicate" at bounding box center [1436, 328] width 42 height 13
click at [874, 300] on html "Bi-Rite Catering lupe.muniz@biritemarket.com Toggle Sidebar Deliveries Control …" at bounding box center [784, 375] width 1568 height 751
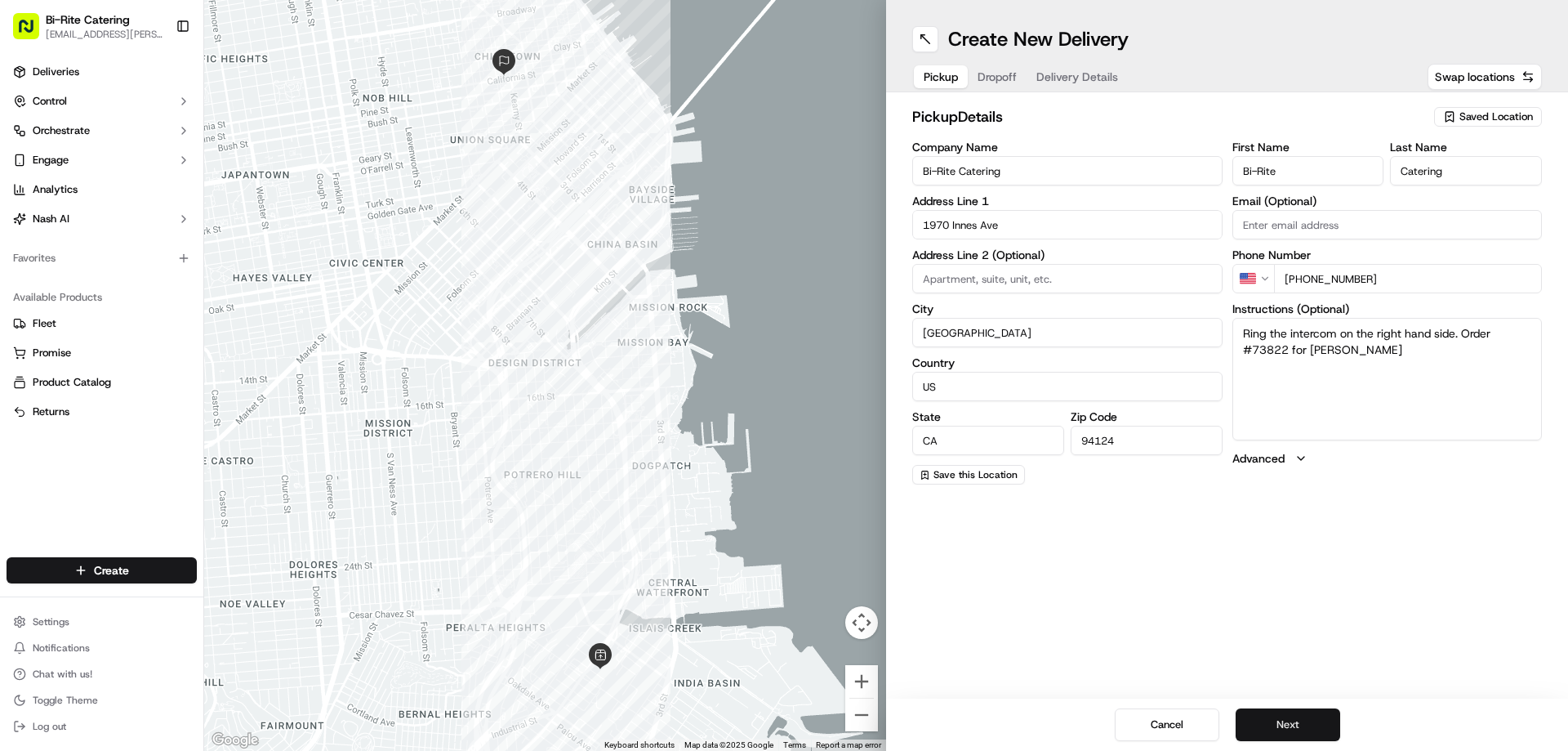
click at [1293, 716] on button "Next" at bounding box center [1287, 725] width 104 height 33
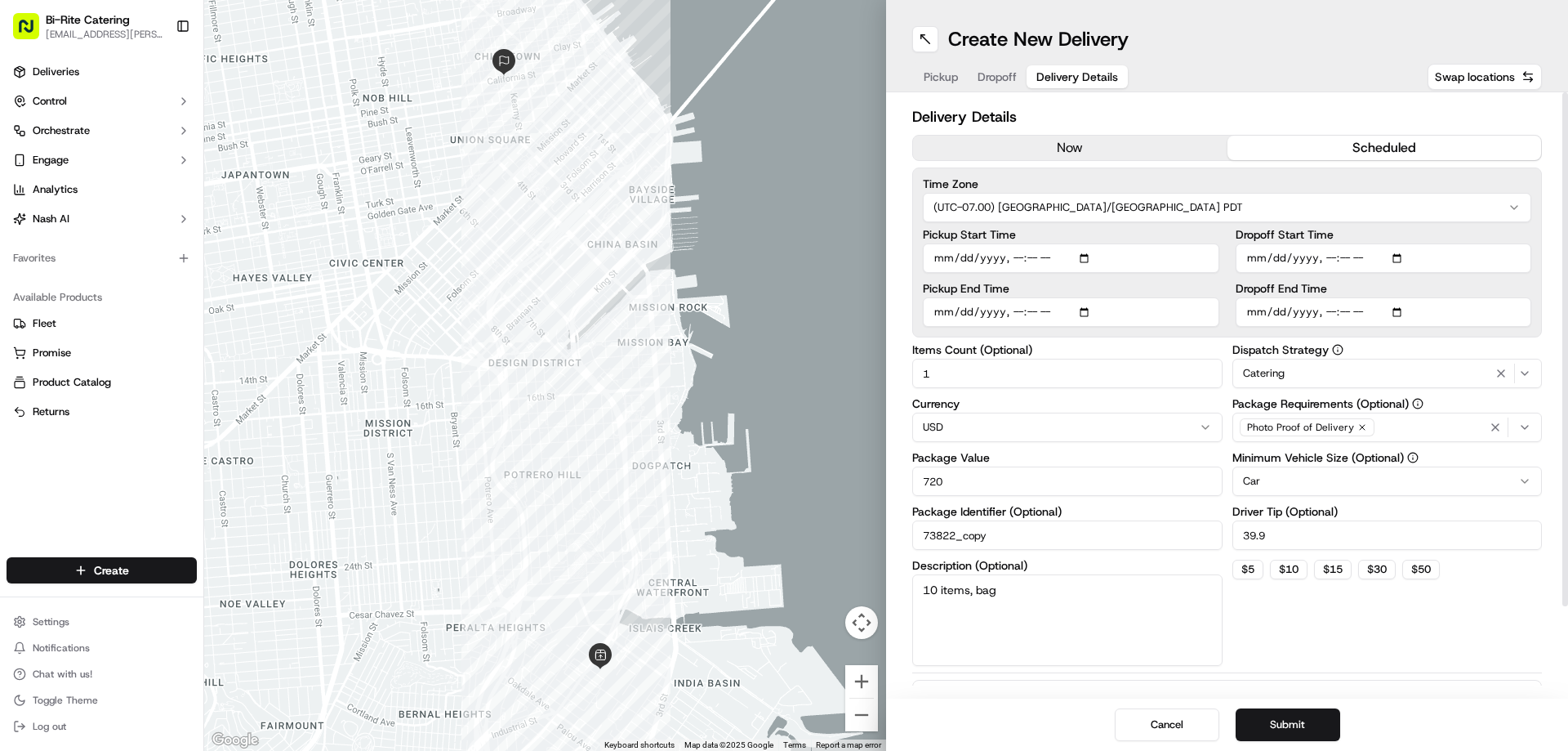
click at [1332, 259] on input "Dropoff Start Time" at bounding box center [1384, 258] width 297 height 29
type input "[DATE]T12:00"
click at [1327, 317] on input "Dropoff End Time" at bounding box center [1384, 311] width 297 height 29
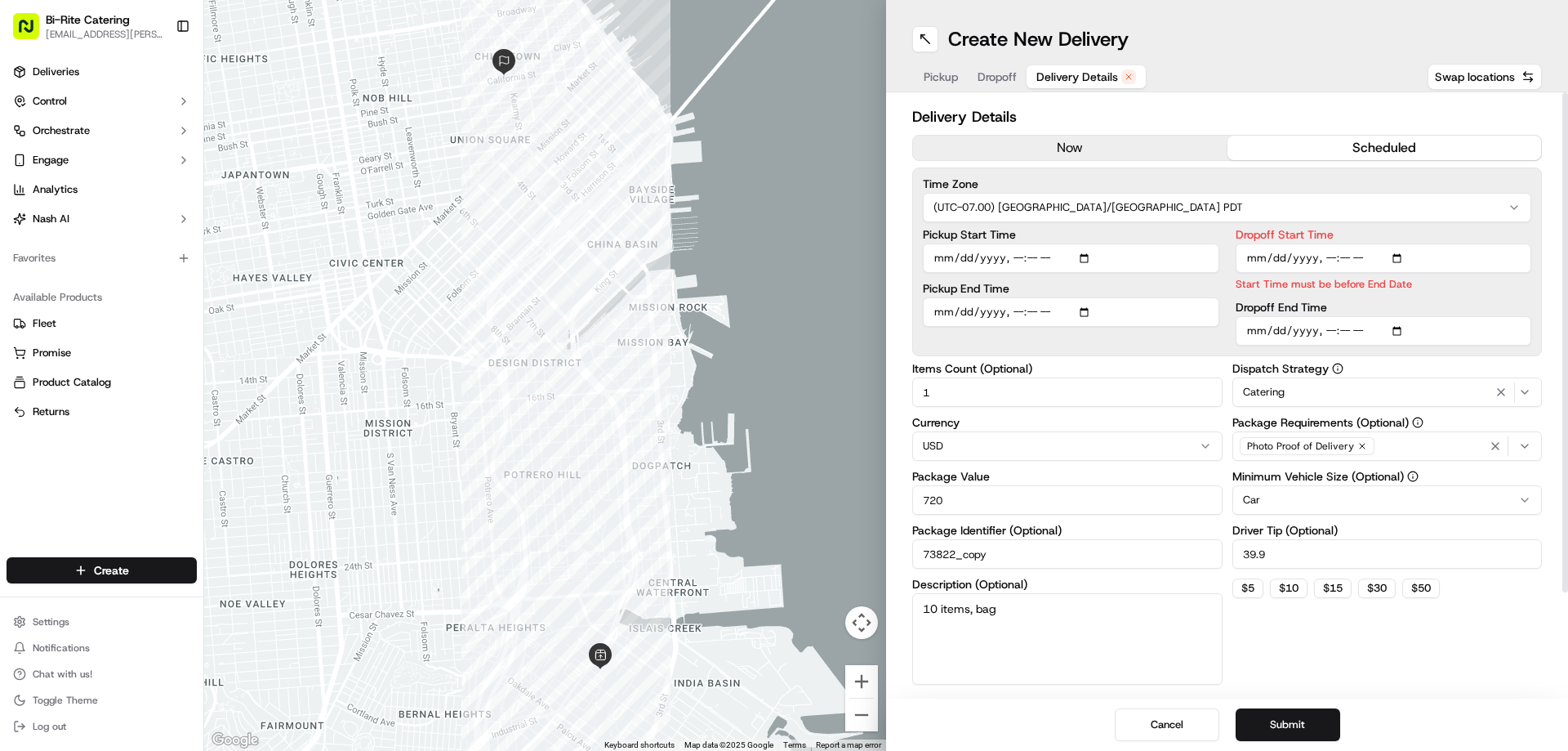
type input "[DATE]T12:30"
click at [1219, 337] on div "Pickup Start Time Pickup End Time" at bounding box center [1071, 287] width 297 height 117
click at [1016, 262] on input "Pickup Start Time" at bounding box center [1071, 258] width 297 height 29
type input "[DATE]T11:45"
click at [1011, 316] on div "Pickup End Time" at bounding box center [1071, 323] width 297 height 44
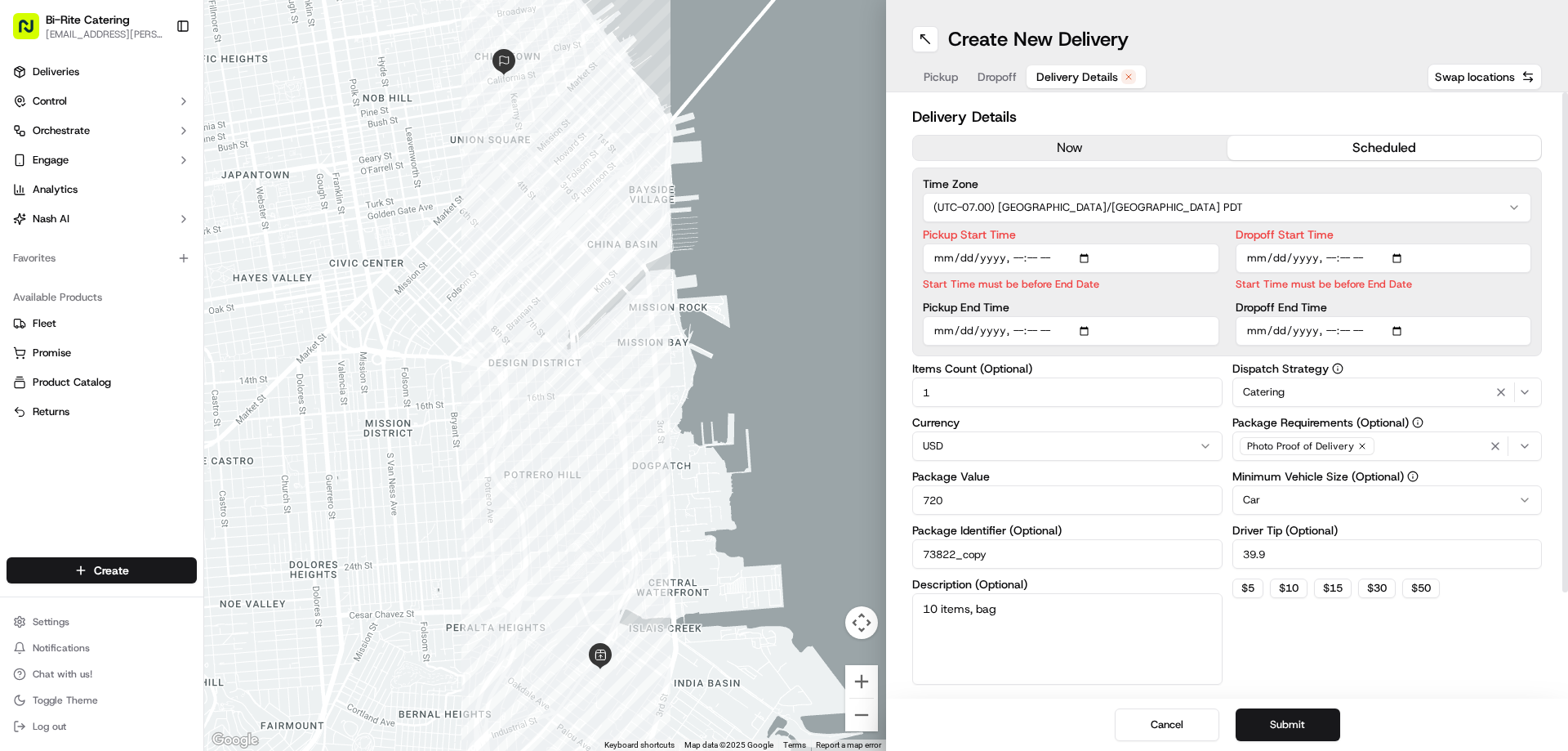
type input "[DATE]T12:15"
click at [1208, 355] on div "Time Zone (UTC-07.00) [GEOGRAPHIC_DATA]/[GEOGRAPHIC_DATA] PDT Pickup Start Time…" at bounding box center [1227, 261] width 629 height 189
click at [1302, 728] on button "Submit" at bounding box center [1287, 725] width 104 height 33
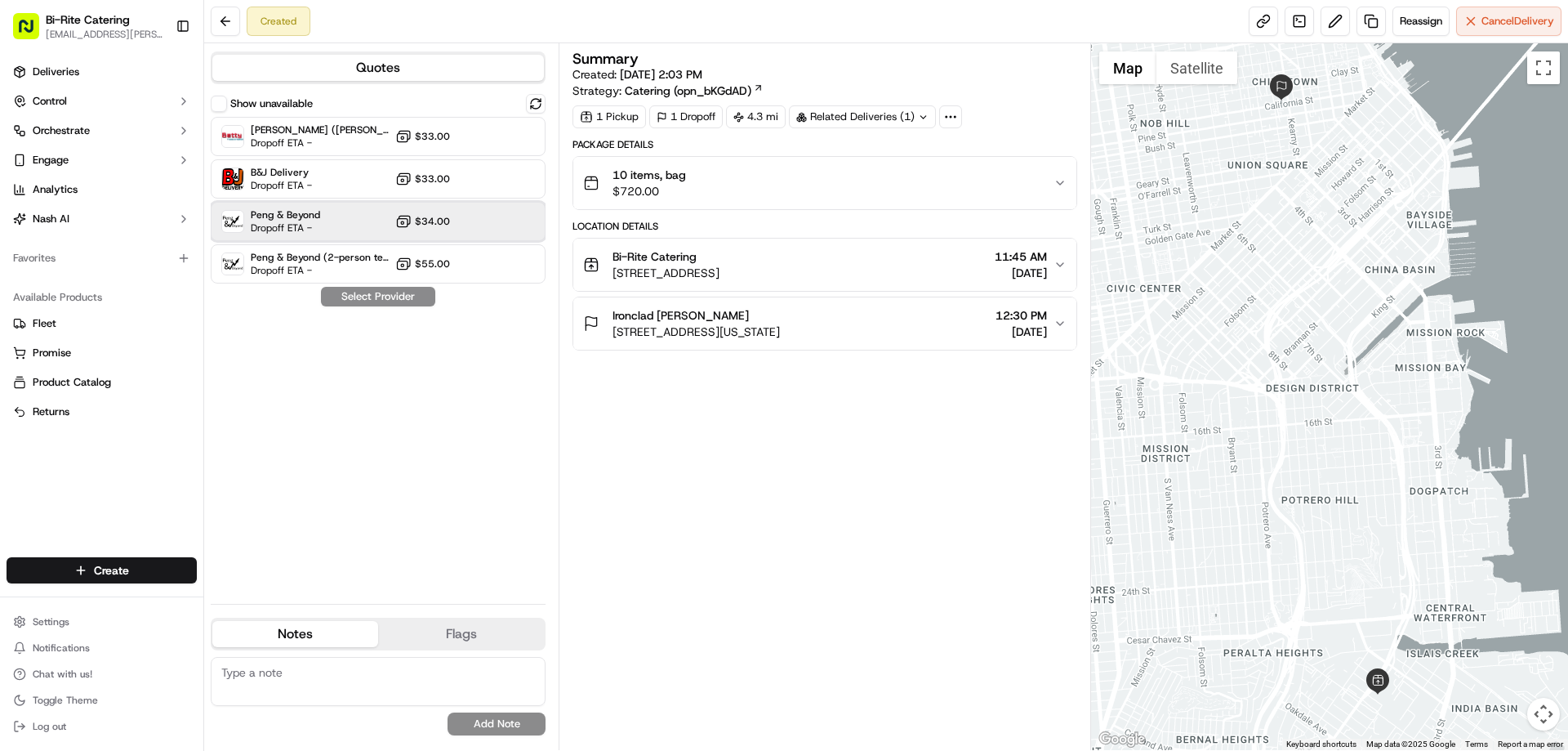
click at [325, 227] on div "Peng & Beyond Dropoff ETA - $34.00" at bounding box center [378, 222] width 334 height 39
click at [421, 303] on button "Assign Provider" at bounding box center [378, 296] width 116 height 20
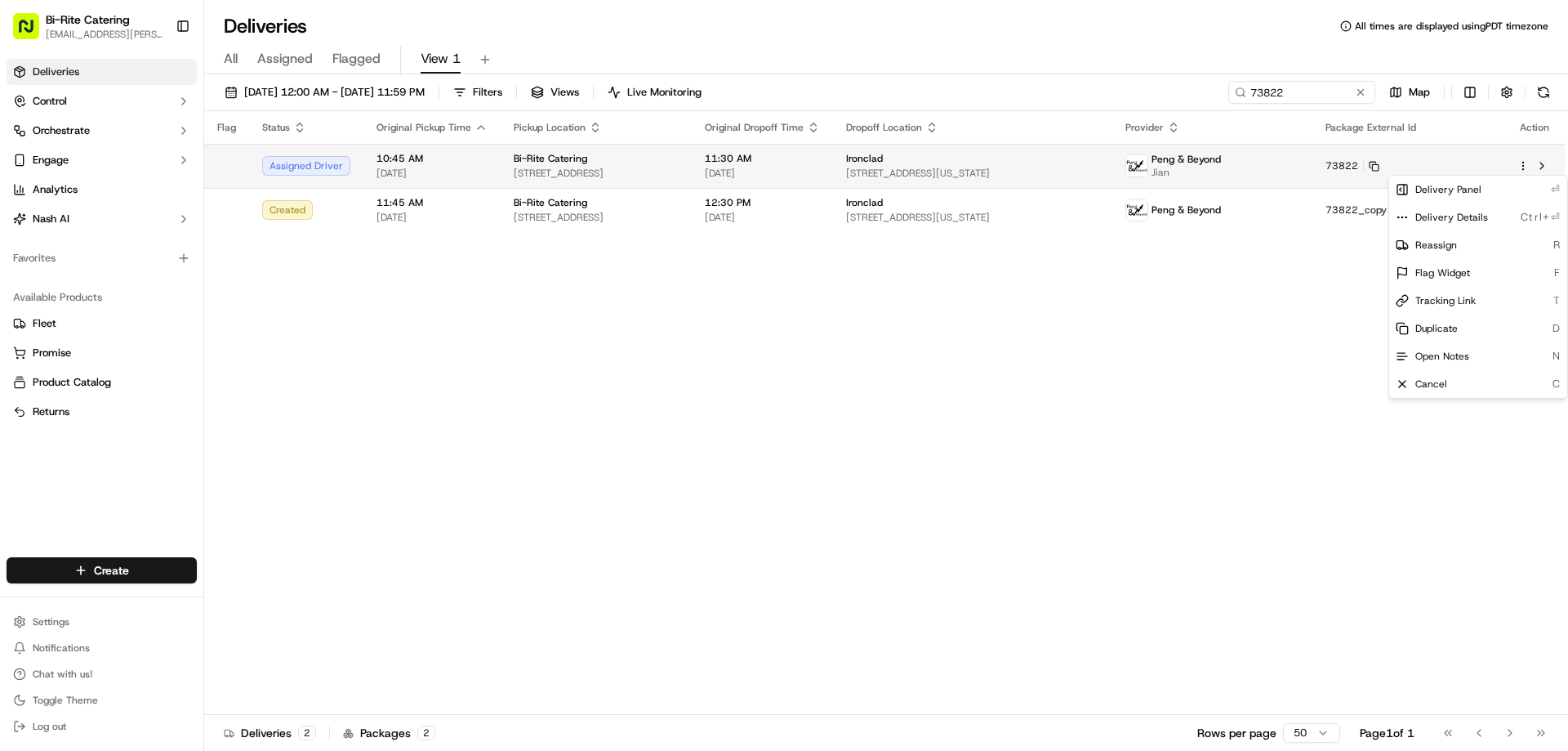
click at [1528, 160] on html "Bi-Rite Catering lupe.muniz@biritemarket.com Toggle Sidebar Deliveries Control …" at bounding box center [784, 375] width 1568 height 751
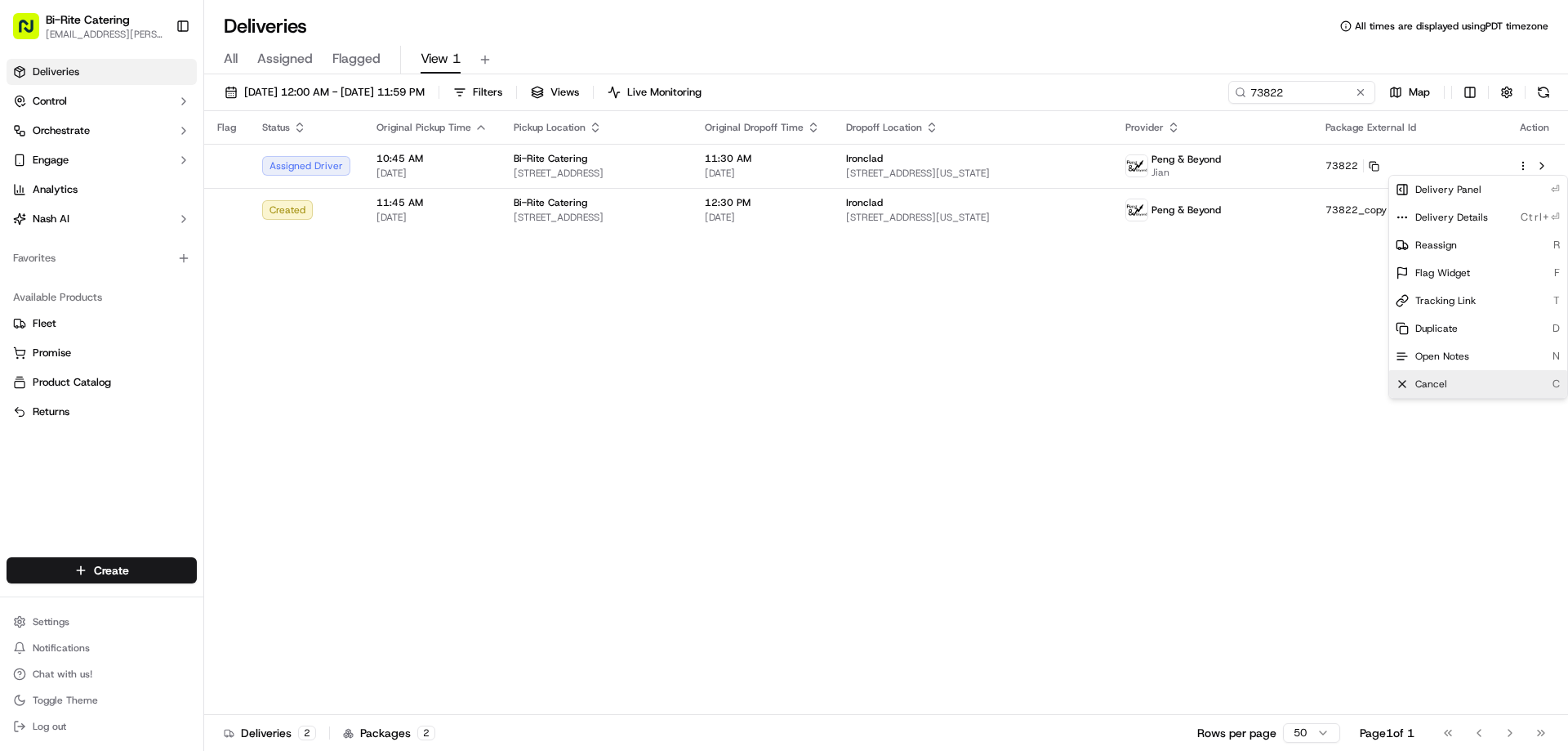
click at [1452, 373] on div "Cancel C" at bounding box center [1478, 384] width 178 height 28
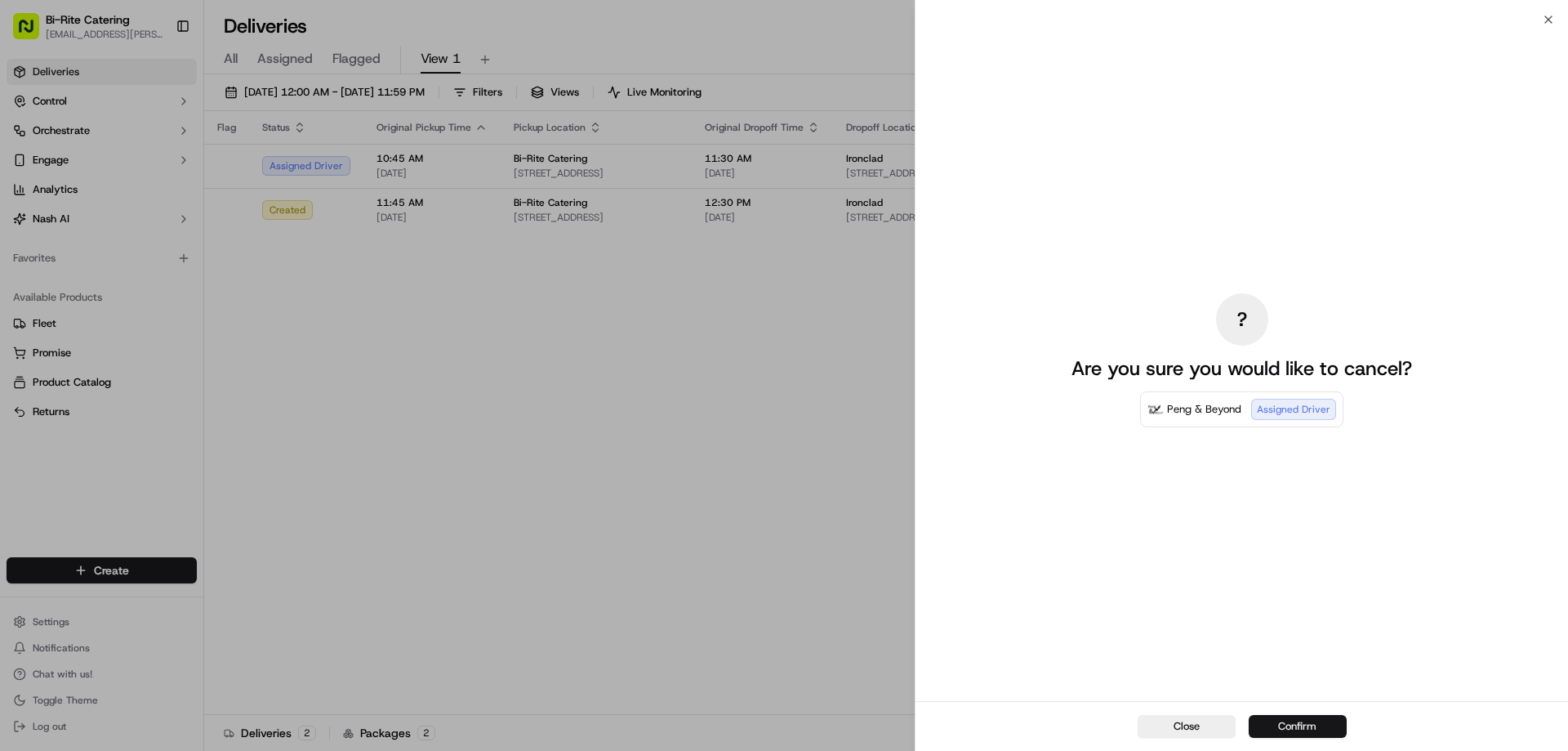
click at [1308, 720] on button "Confirm" at bounding box center [1297, 727] width 98 height 23
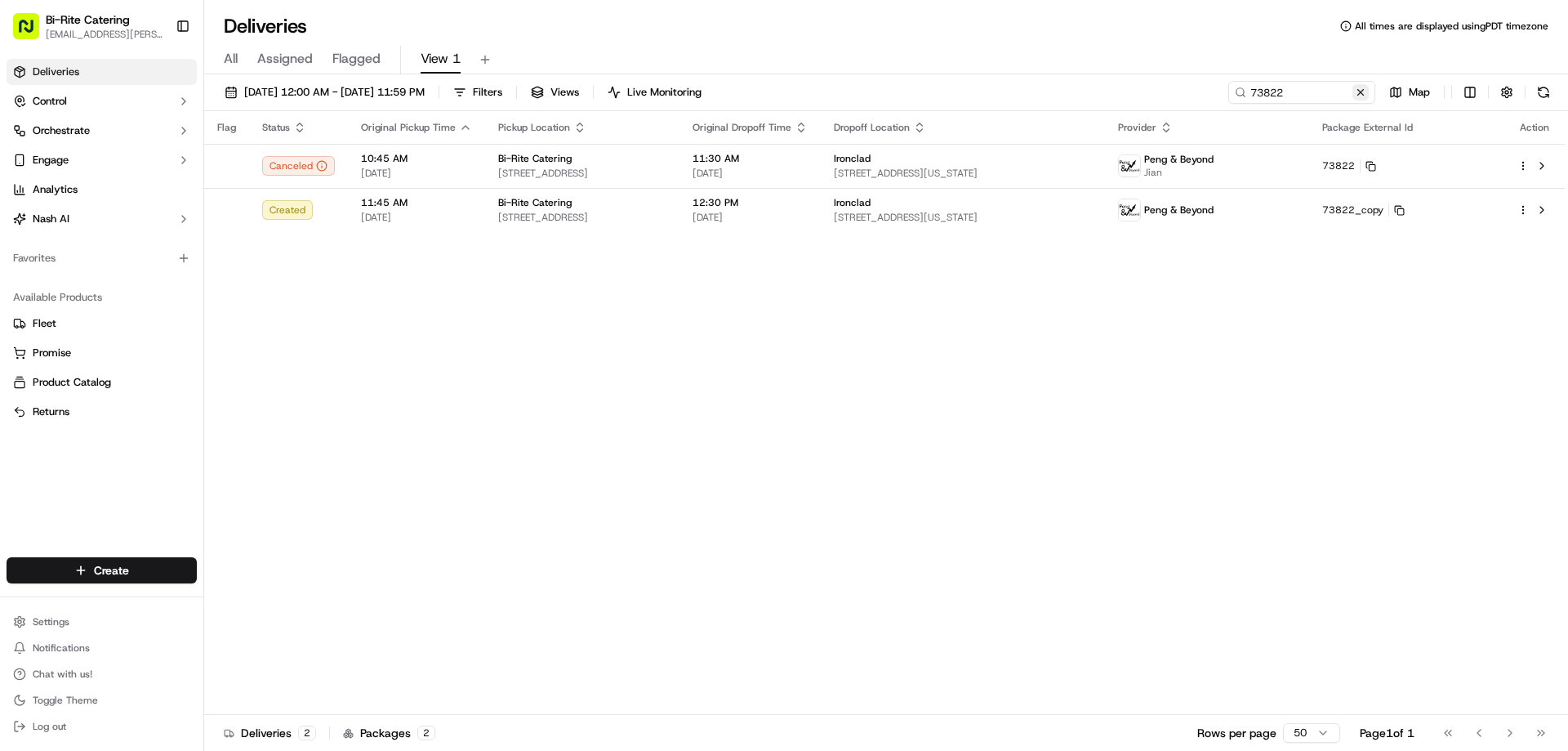
click at [1362, 93] on button at bounding box center [1359, 92] width 16 height 16
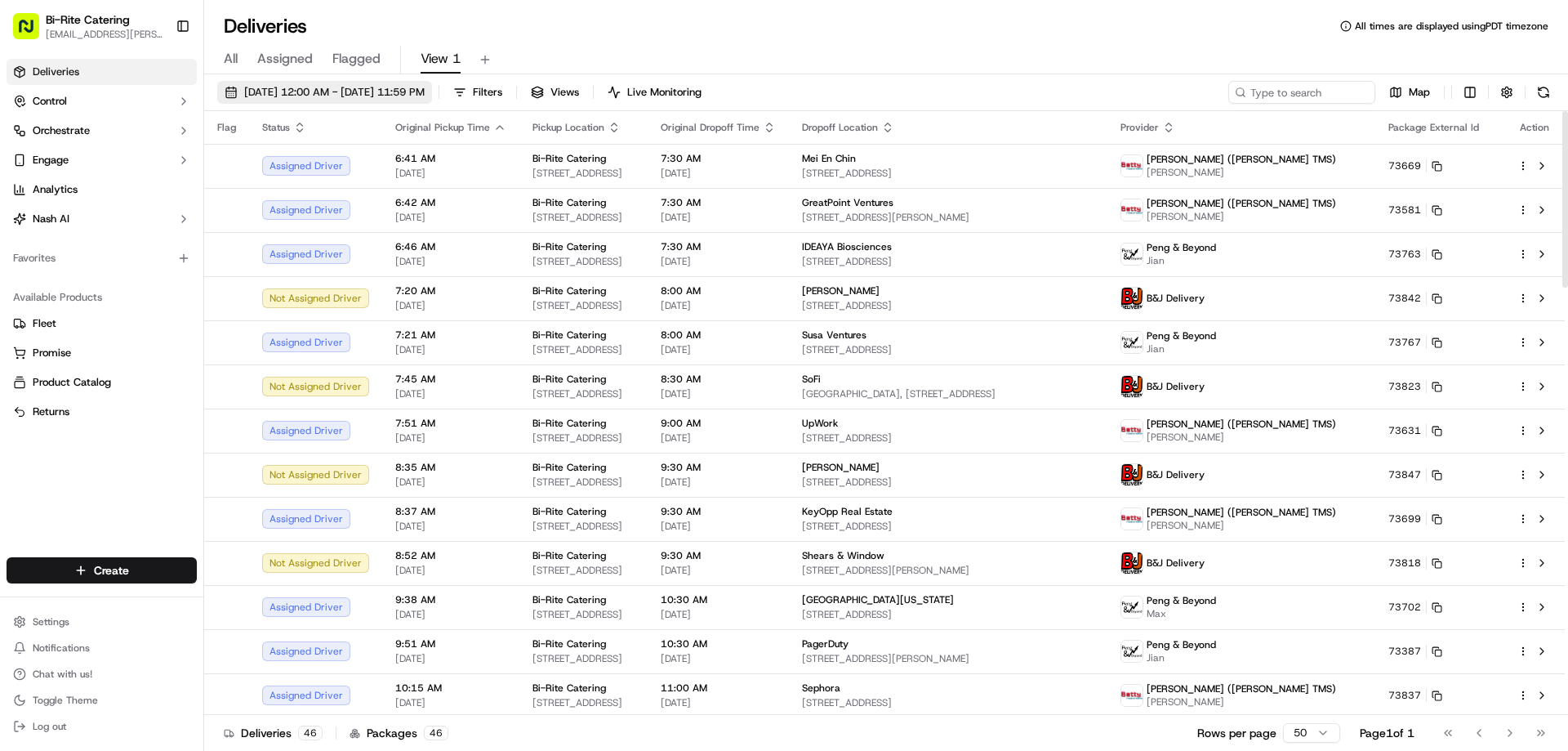
click at [311, 90] on span "09/16/2025 12:00 AM - 09/16/2025 11:59 PM" at bounding box center [334, 92] width 180 height 15
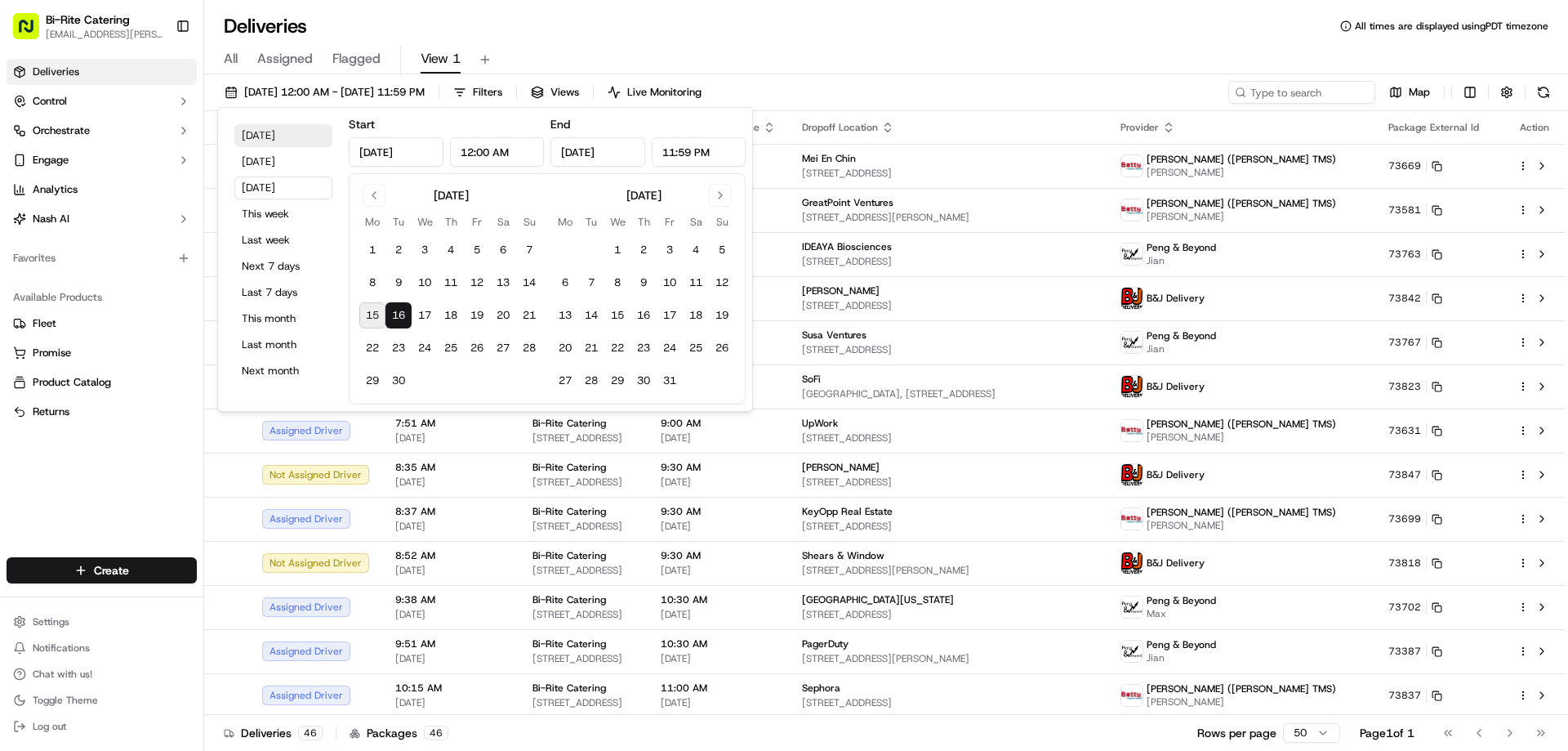
click at [278, 142] on button "Today" at bounding box center [283, 135] width 98 height 23
type input "Sep 15, 2025"
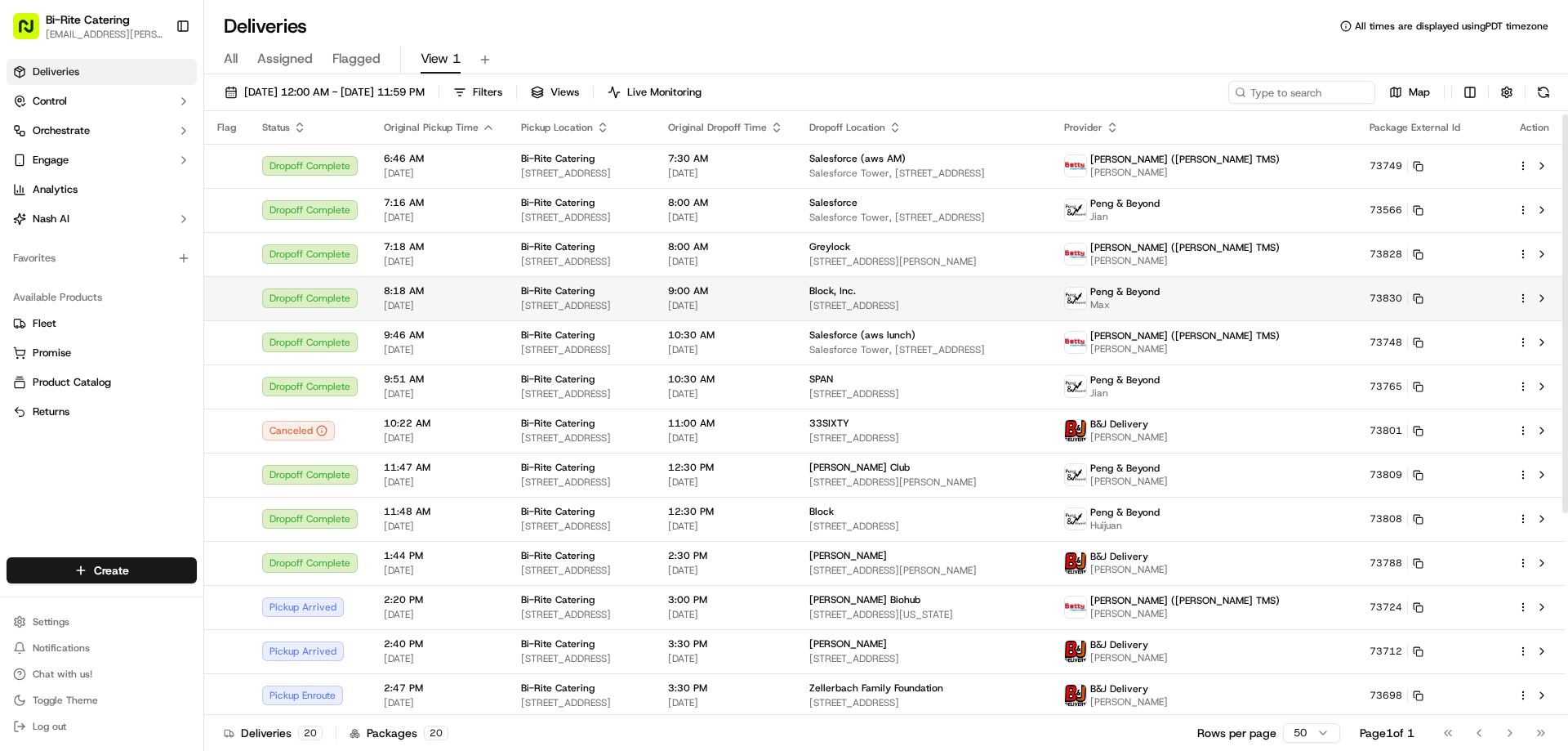
scroll to position [245, 0]
